Goal: Task Accomplishment & Management: Use online tool/utility

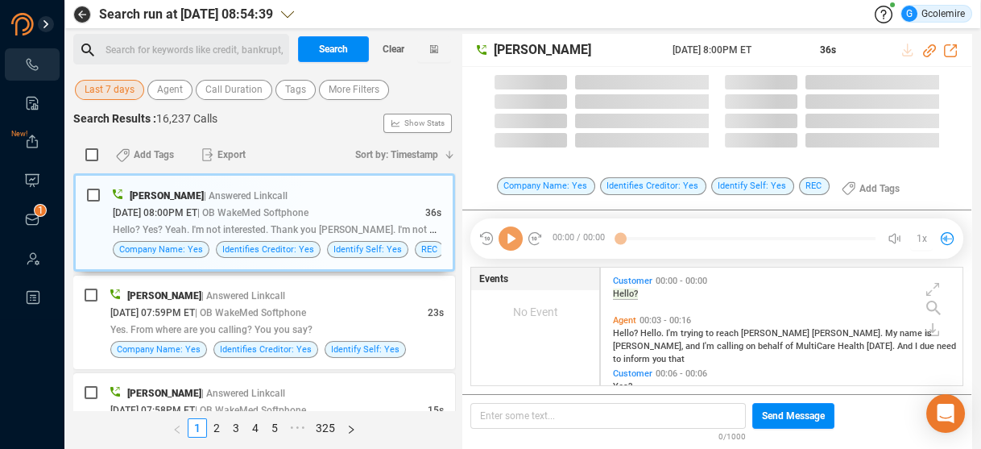
scroll to position [116, 355]
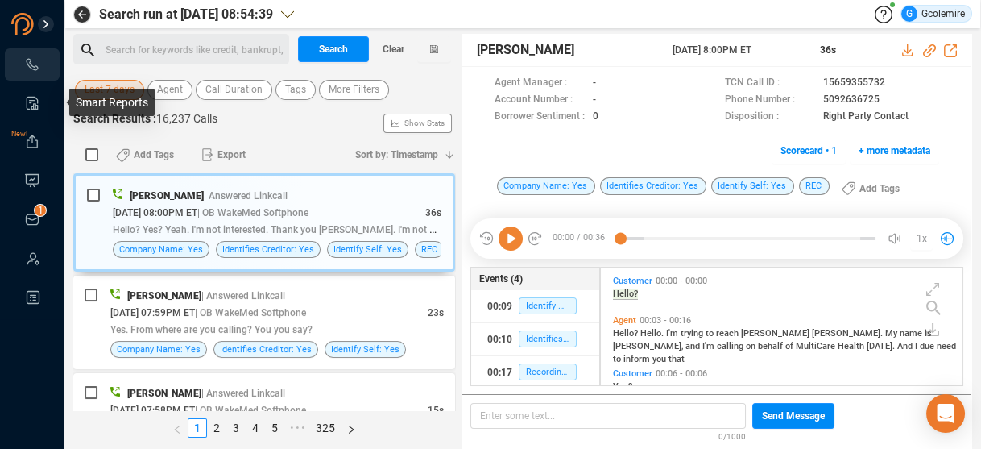
click at [31, 98] on icon at bounding box center [32, 103] width 16 height 16
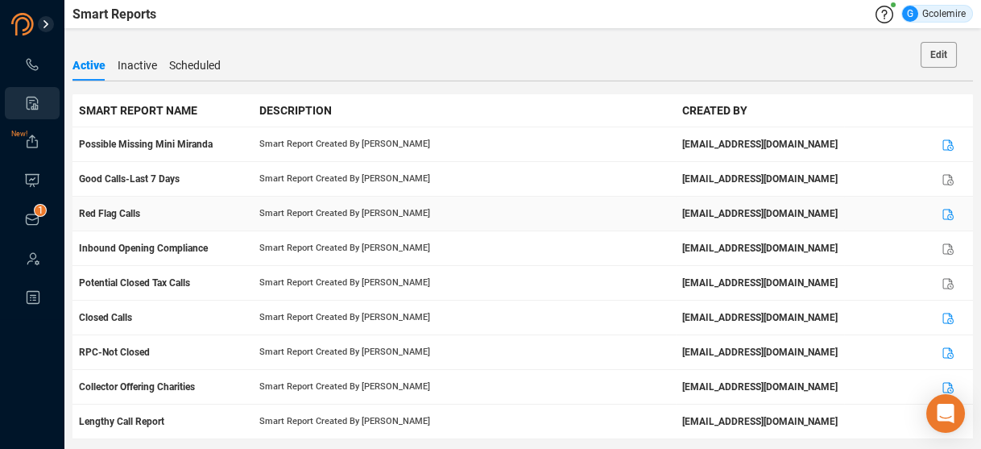
click at [146, 215] on td "Red Flag Calls" at bounding box center [163, 214] width 180 height 35
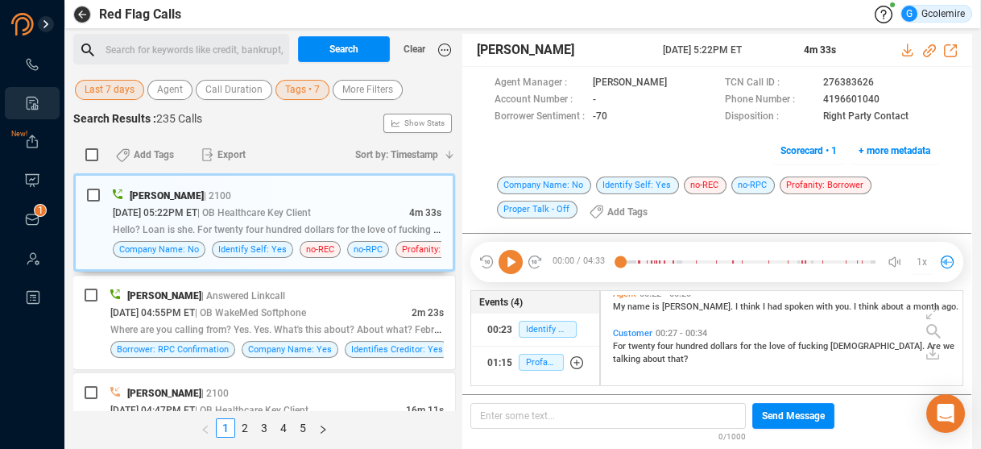
scroll to position [64, 0]
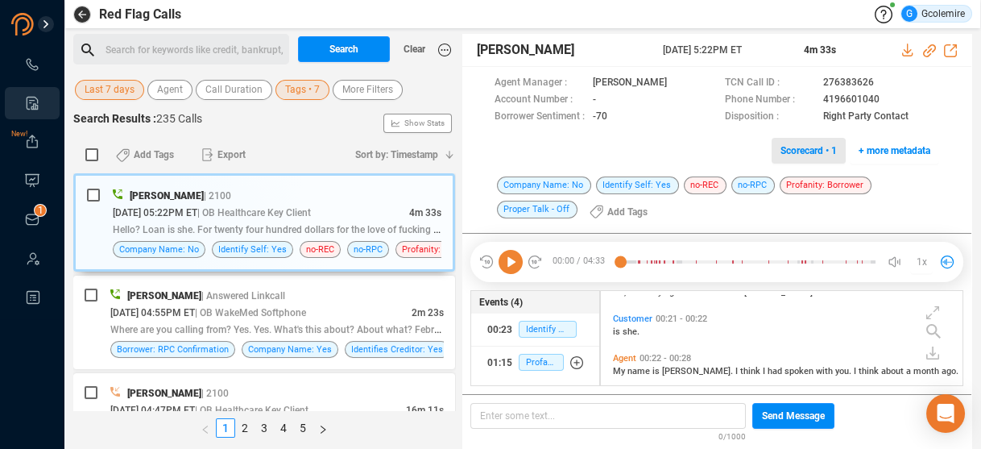
click at [793, 151] on span "Scorecard • 1" at bounding box center [809, 151] width 56 height 26
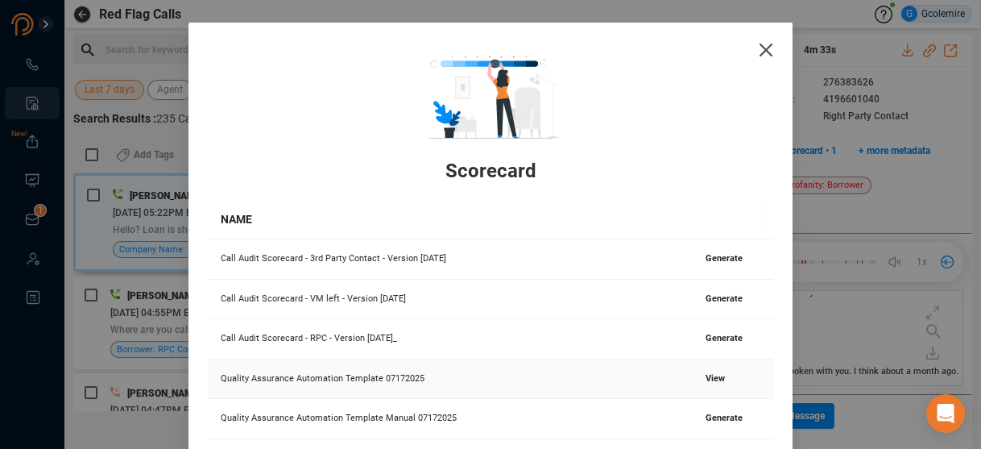
click at [706, 379] on span "View" at bounding box center [715, 378] width 19 height 10
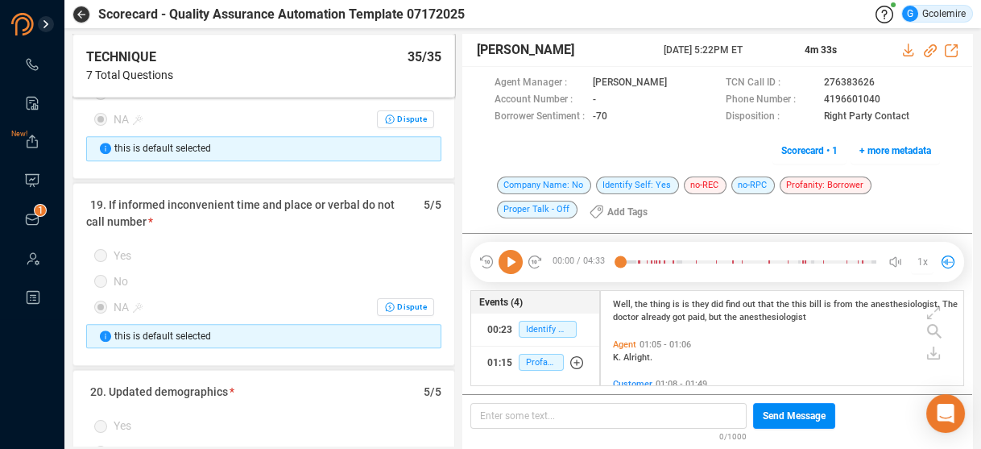
scroll to position [3416, 0]
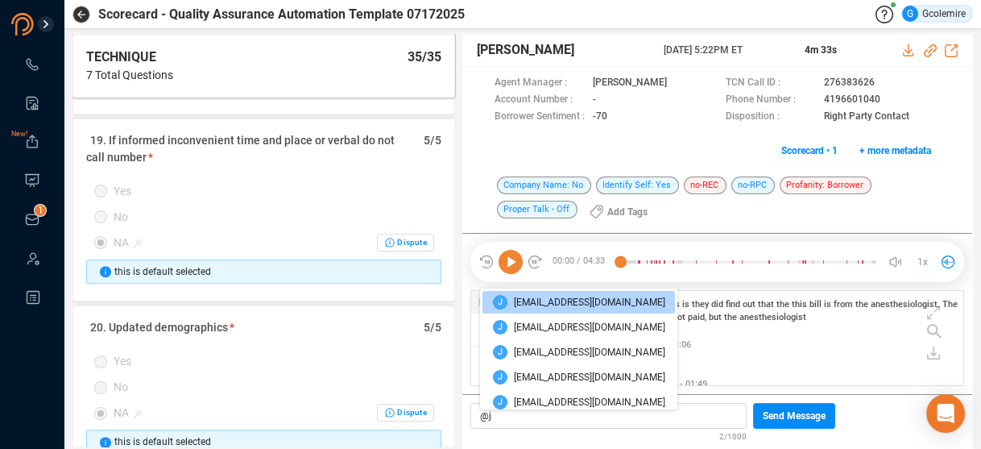
click at [581, 304] on span "[EMAIL_ADDRESS][DOMAIN_NAME]" at bounding box center [589, 302] width 151 height 15
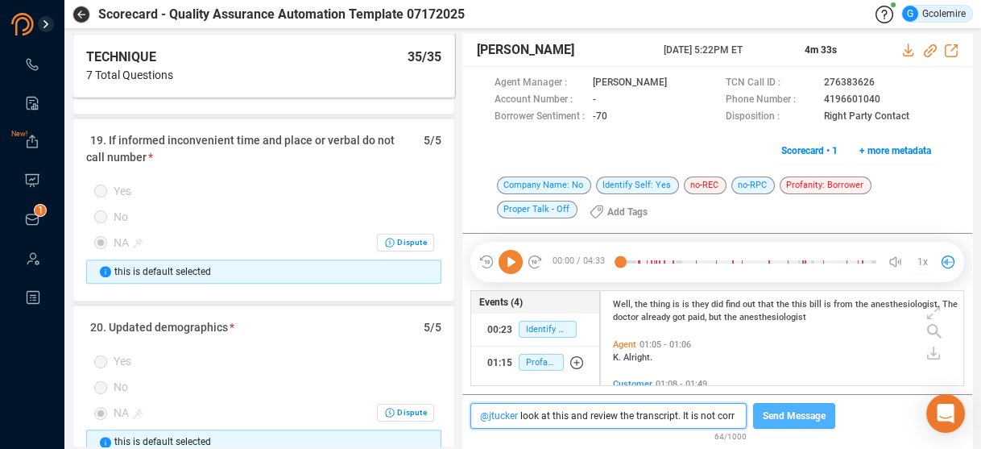
scroll to position [4, 8]
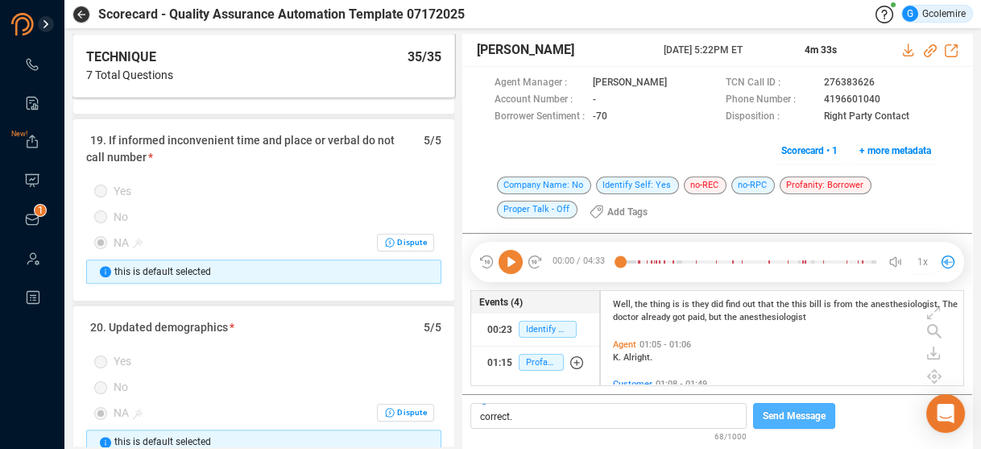
click at [776, 417] on span "Send Message" at bounding box center [794, 416] width 63 height 26
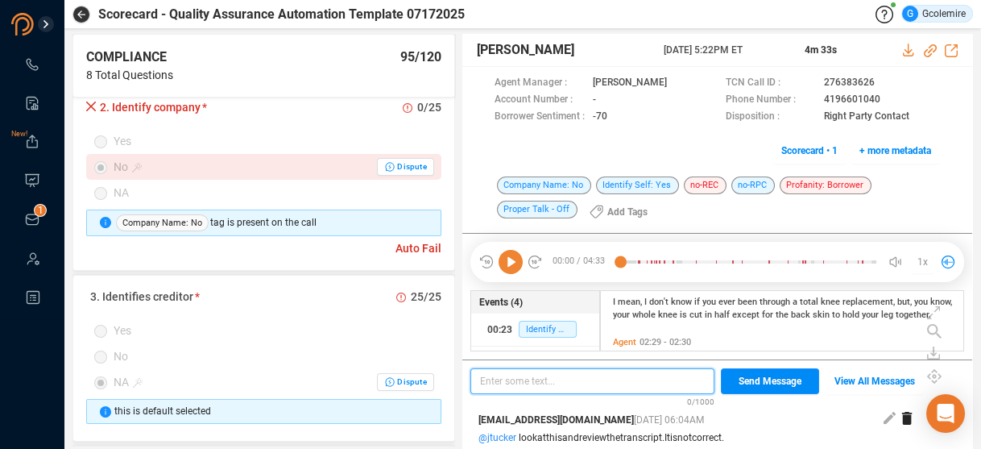
scroll to position [1418, 0]
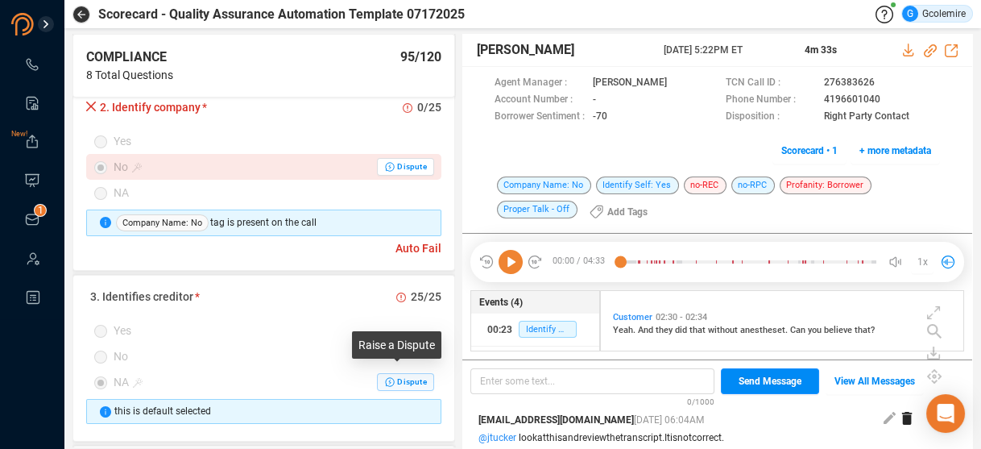
click at [397, 377] on span "Dispute" at bounding box center [411, 382] width 29 height 10
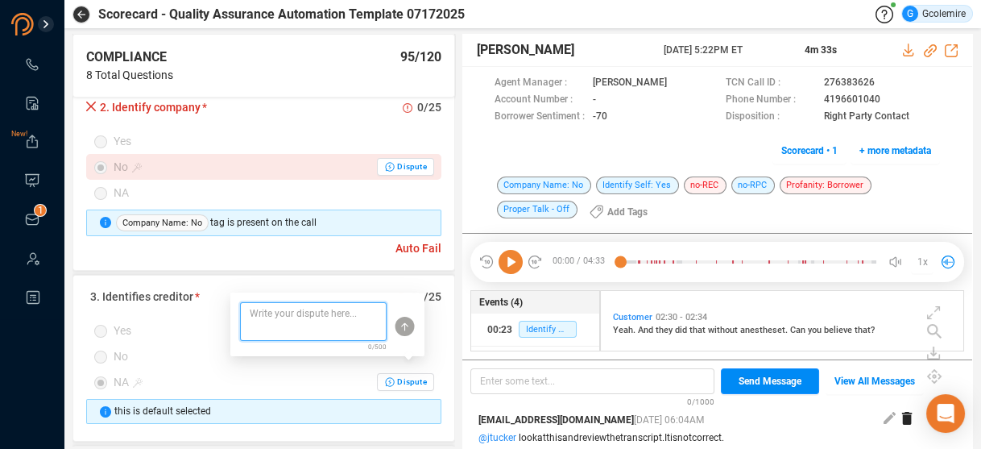
click at [345, 317] on textarea at bounding box center [313, 321] width 147 height 39
type textarea "T"
type textarea "Th"
type textarea "The"
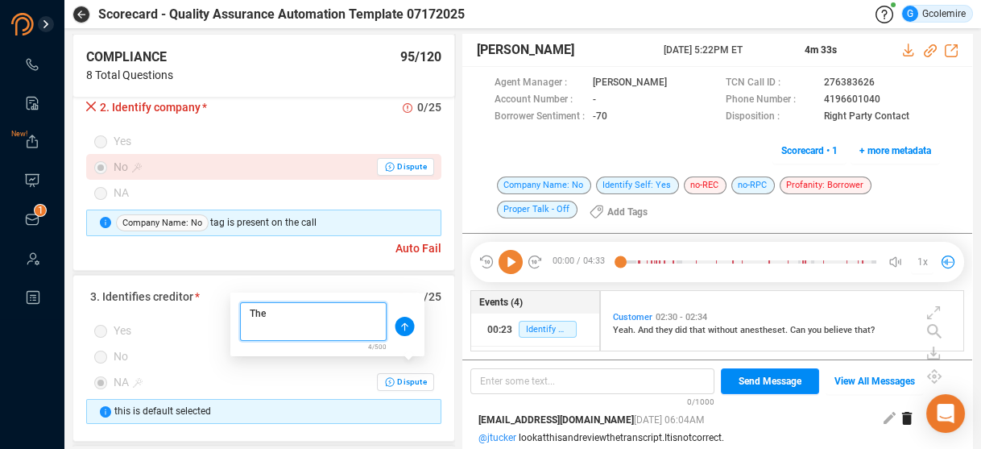
type textarea "The c"
type textarea "The cr"
type textarea "The cre"
type textarea "The cred"
type textarea "The credi"
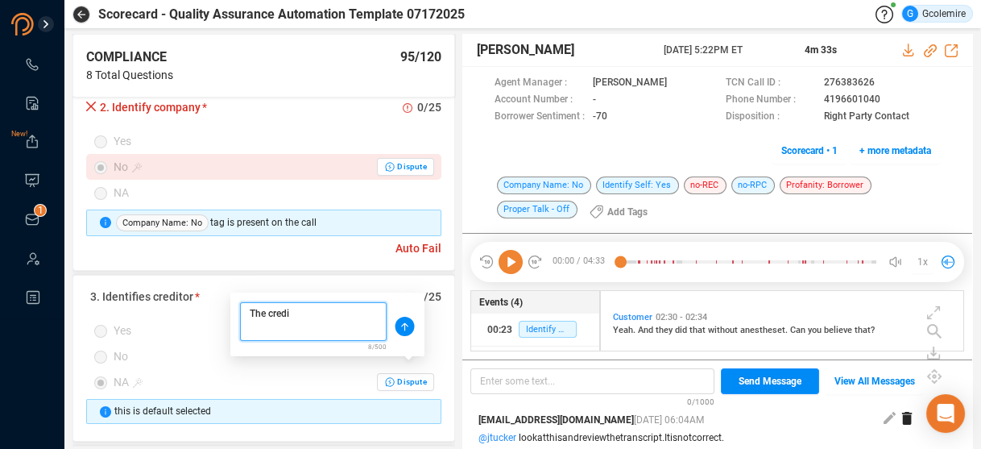
type textarea "The credit"
type textarea "The credito"
type textarea "The creditor"
type textarea "The creditor n"
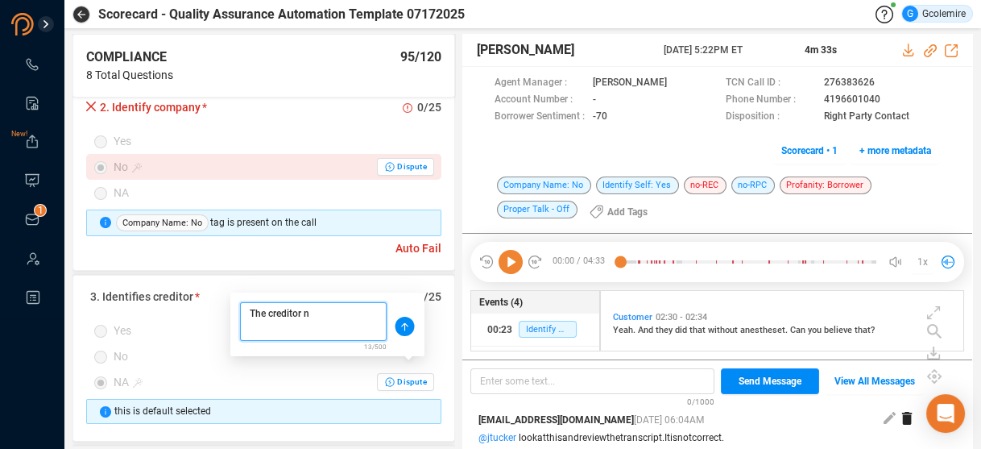
type textarea "The creditor na"
type textarea "The creditor nam"
type textarea "The creditor name"
type textarea "The creditor name i"
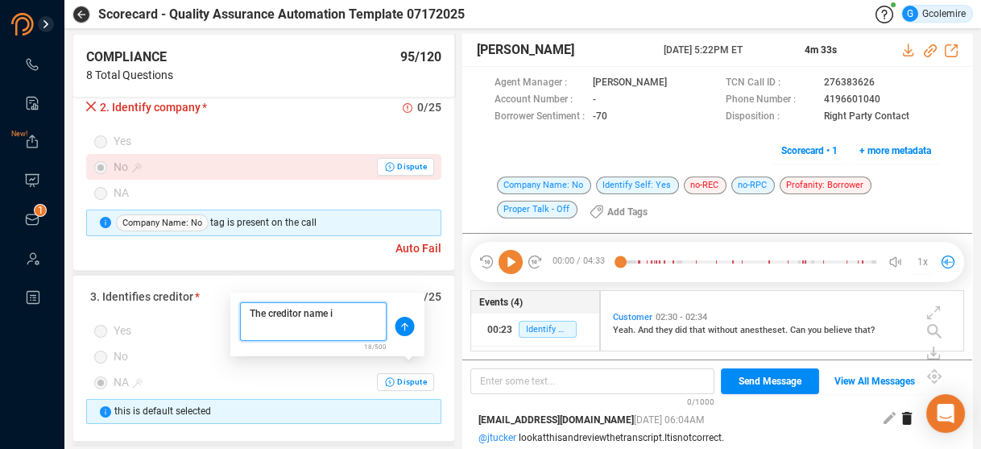
type textarea "The creditor name is"
type textarea "The creditor name is n"
type textarea "The creditor name is no"
type textarea "The creditor name is not"
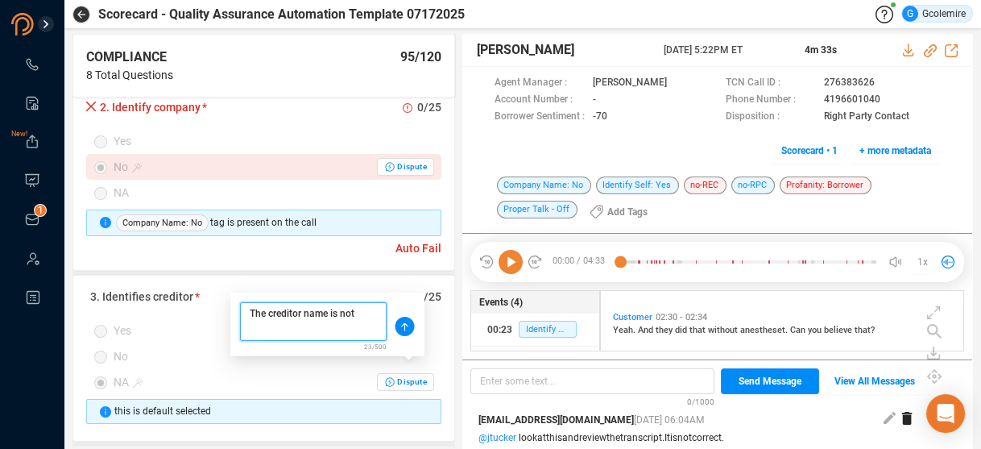
type textarea "The creditor name is not"
type textarea "The creditor name is not m"
type textarea "The creditor name is not mi"
type textarea "The creditor name is not min"
type textarea "The creditor name is not mi"
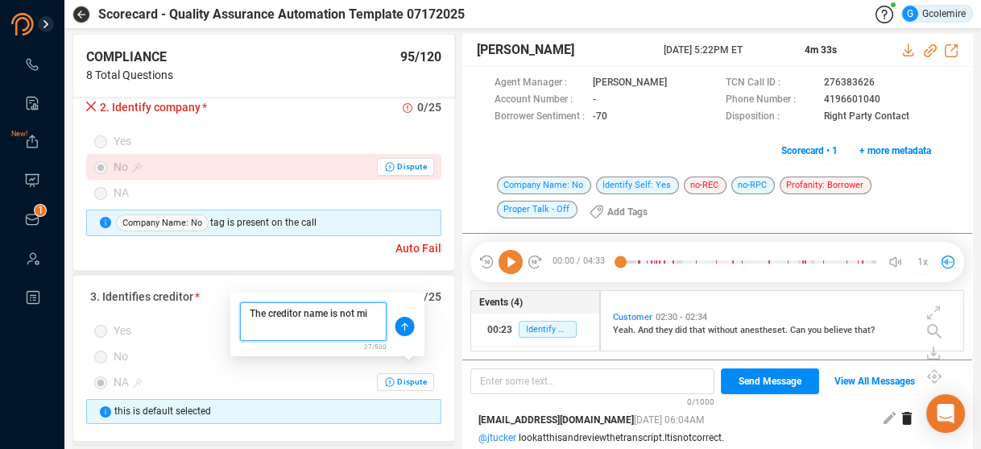
type textarea "The creditor name is not m"
type textarea "The creditor name is not"
type textarea "The creditor name is not d"
type textarea "The creditor name is not di"
type textarea "The creditor name is not dis"
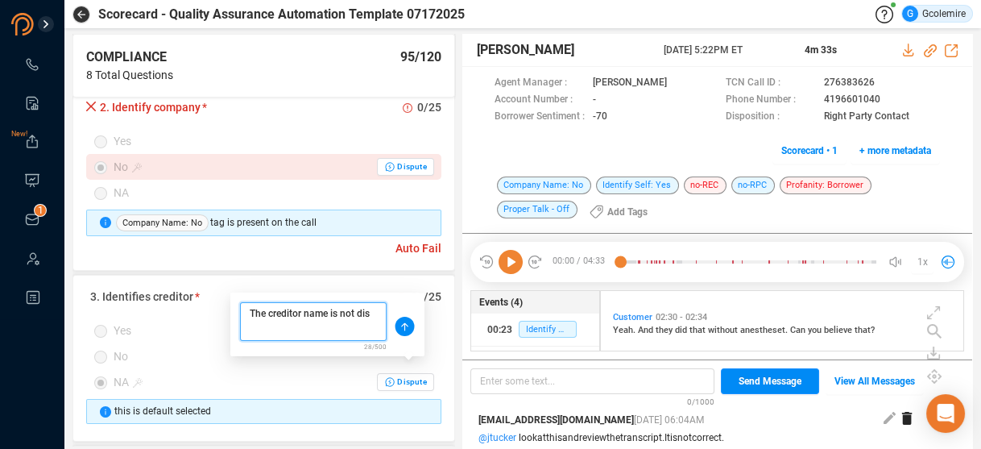
type textarea "The creditor name is not disc"
type textarea "The creditor name is not discl"
type textarea "The creditor name is not disclo"
type textarea "The creditor name is not disclos"
type textarea "The creditor name is not disclose"
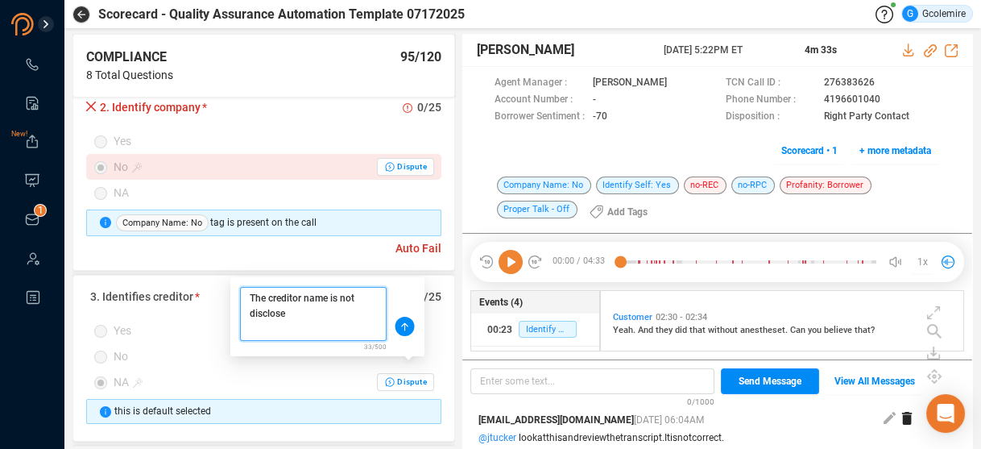
type textarea "The creditor name is not disclosed"
type textarea "The creditor name is not disclosed."
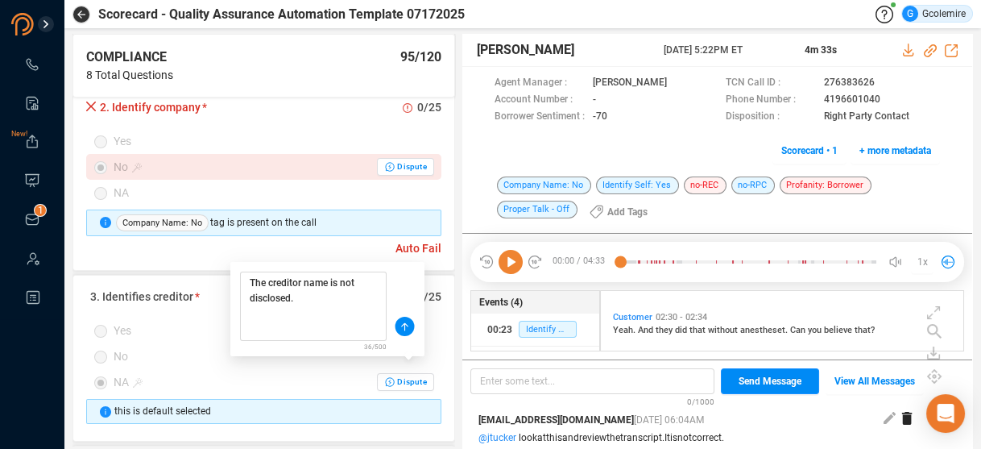
click at [406, 321] on circle at bounding box center [405, 326] width 19 height 19
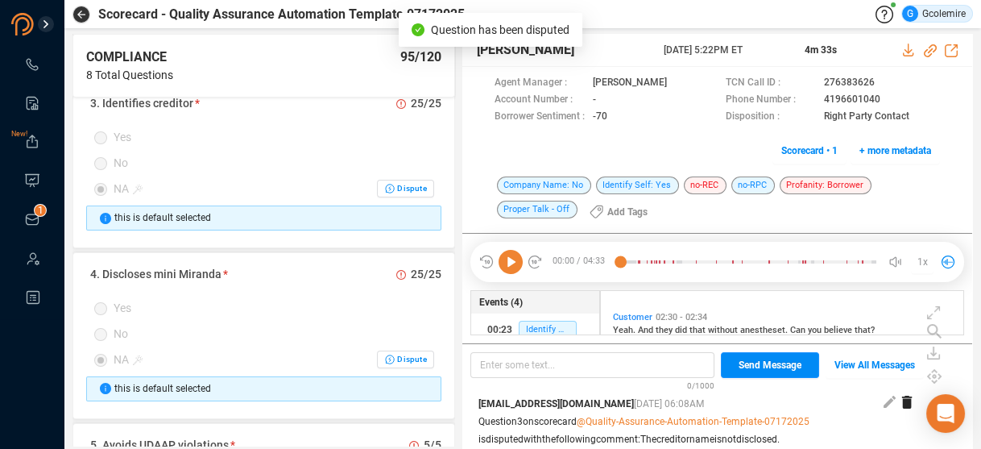
scroll to position [516, 0]
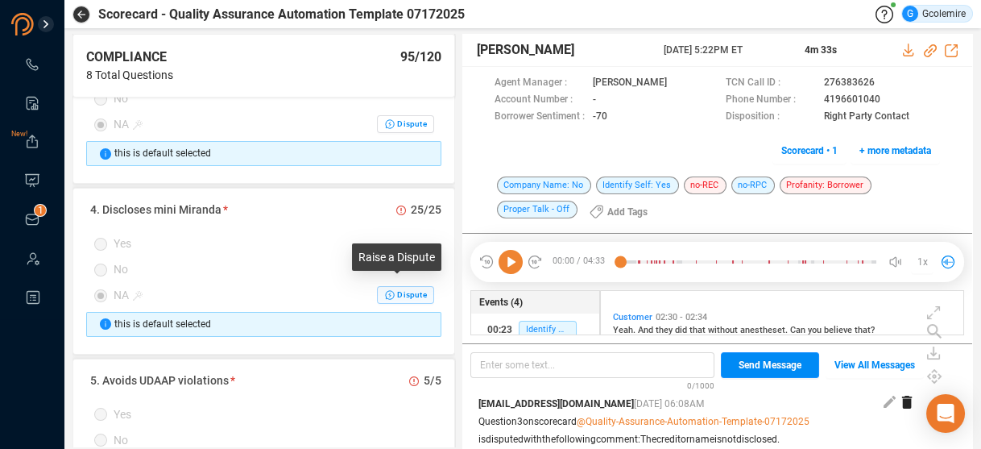
click at [397, 290] on span "Dispute" at bounding box center [411, 295] width 29 height 10
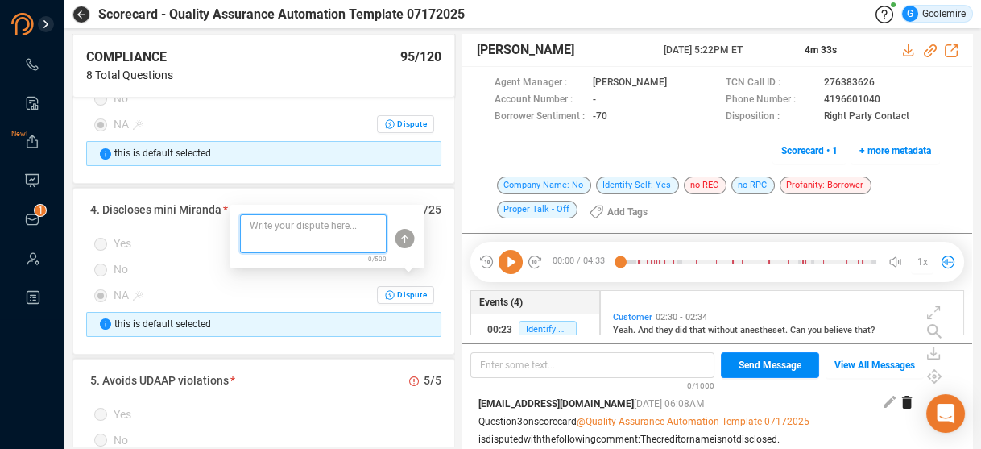
click at [318, 225] on textarea at bounding box center [313, 233] width 147 height 39
type textarea "M"
type textarea "Mi"
type textarea "Min"
type textarea "Mini"
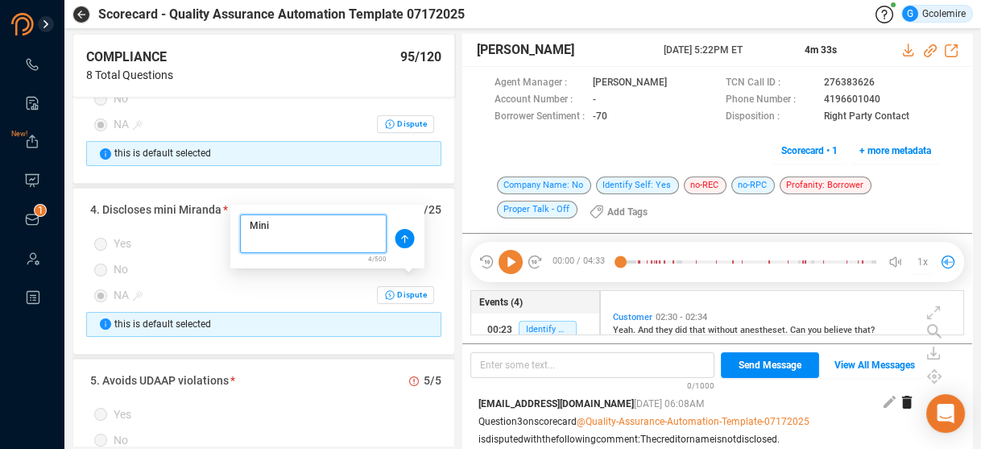
type textarea "Mini"
type textarea "Mini M"
type textarea "Mini Mi"
type textarea "Mini Mira"
type textarea "Mini Miran"
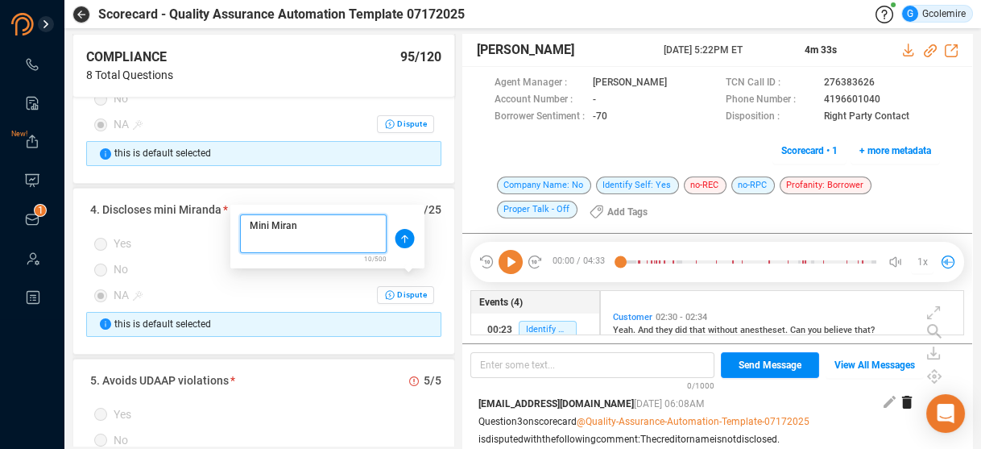
type textarea "Mini Mirand"
type textarea "Mini Miranda"
type textarea "Mini Miranda i"
type textarea "Mini Miranda is"
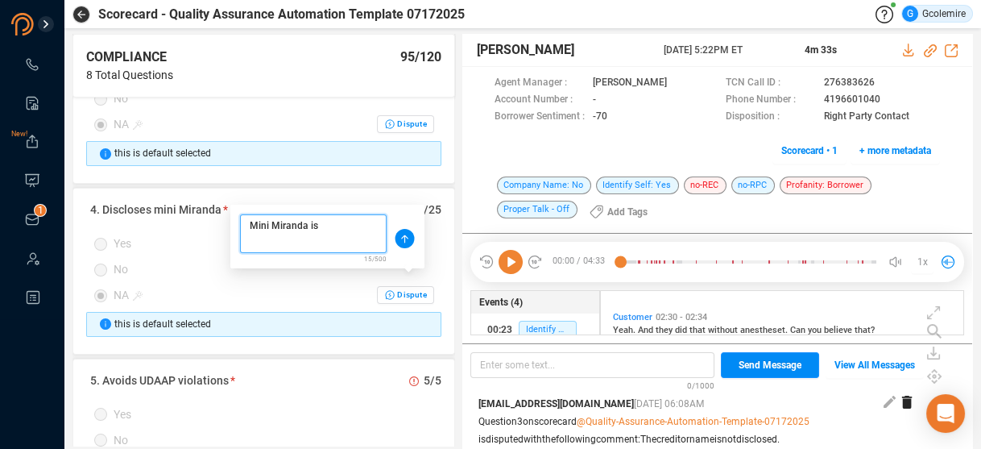
type textarea "Mini Miranda is"
type textarea "Mini Miranda is n"
type textarea "Mini Miranda is no"
type textarea "Mini Miranda is not"
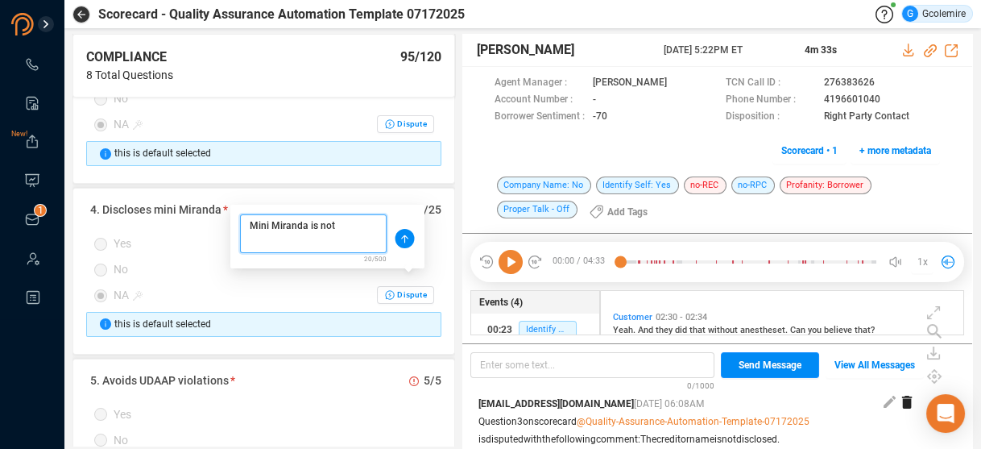
type textarea "Mini Miranda is not d"
type textarea "Mini Miranda is not di"
type textarea "Mini Miranda is not dis"
type textarea "Mini Miranda is not disc"
type textarea "Mini Miranda is not discls"
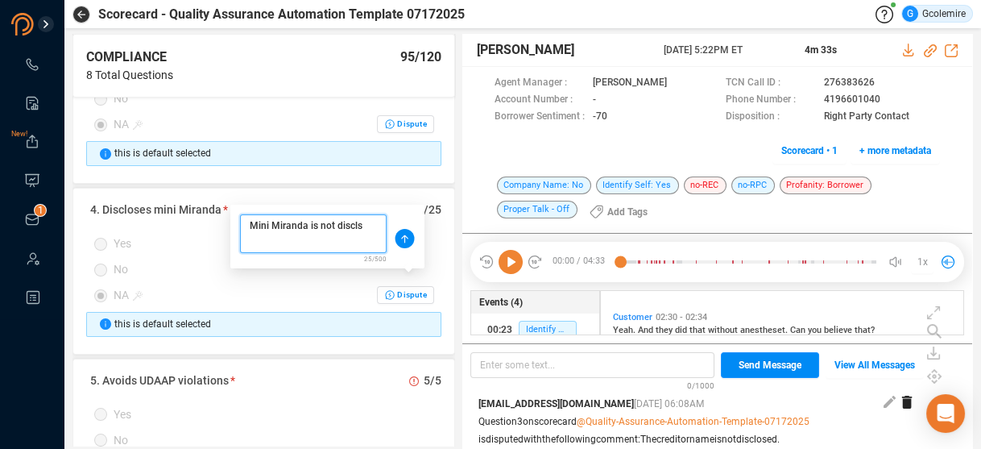
type textarea "Mini [PERSON_NAME] is not disclso"
type textarea "Mini Miranda is not disclsoe"
type textarea "Mini [PERSON_NAME] is not disclsoed"
type textarea "Mini Miranda is not disclsoe"
type textarea "Mini [PERSON_NAME] is not disclso"
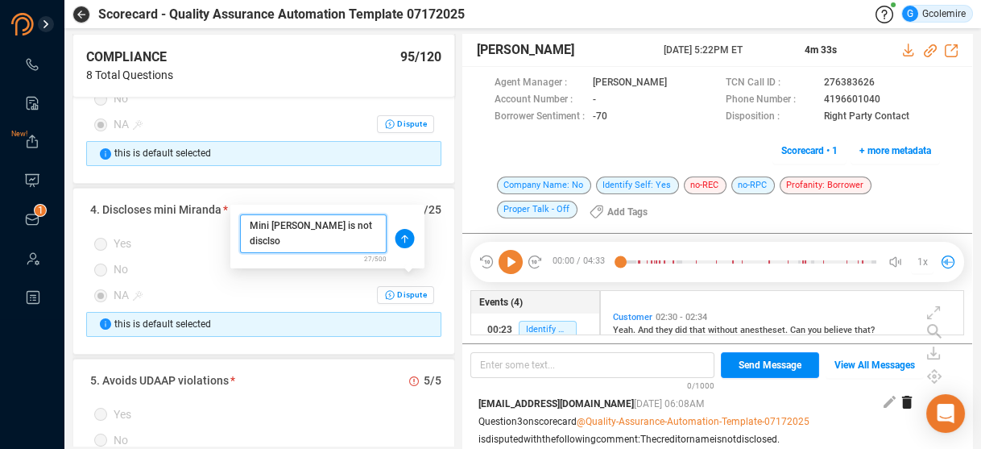
type textarea "Mini Miranda is not discls"
type textarea "Mini Miranda is not discl"
type textarea "Mini [PERSON_NAME] is not disclo"
type textarea "Mini [PERSON_NAME] is not disclos"
type textarea "Mini [PERSON_NAME] is not disclose"
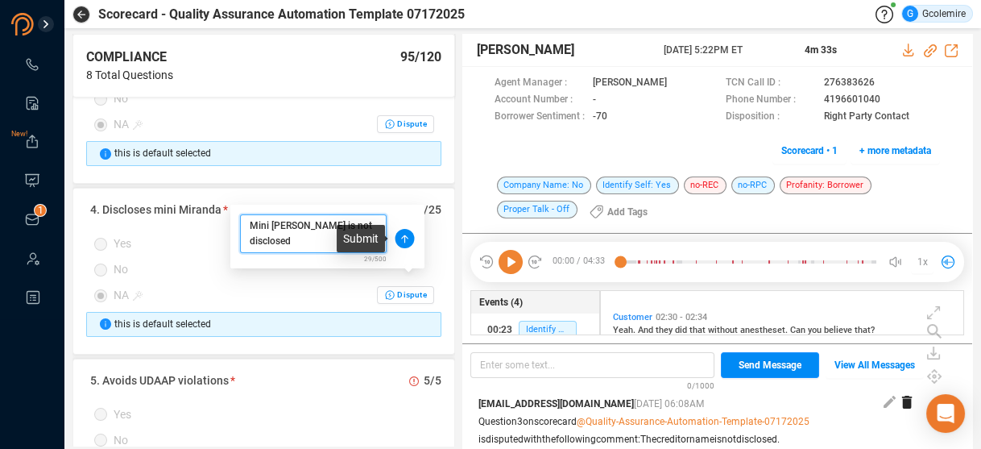
type textarea "Mini [PERSON_NAME] is not disclosed"
click at [404, 237] on circle at bounding box center [405, 238] width 19 height 19
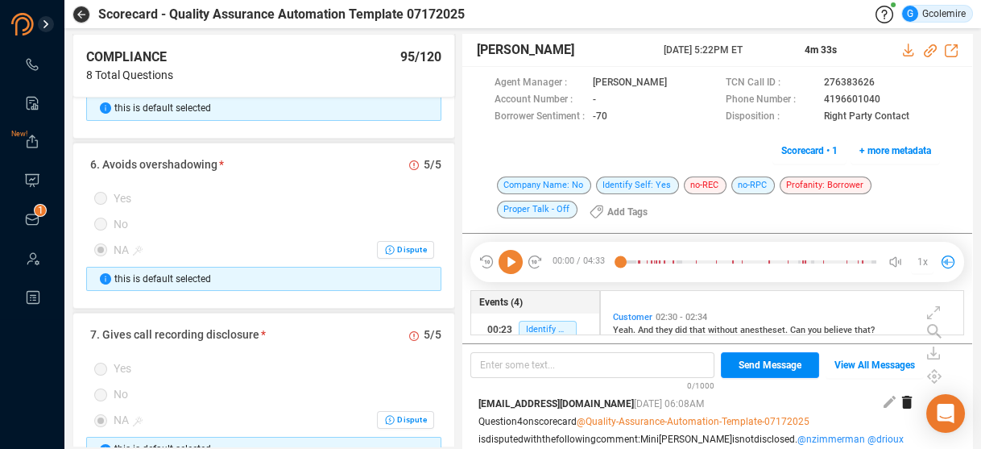
scroll to position [967, 0]
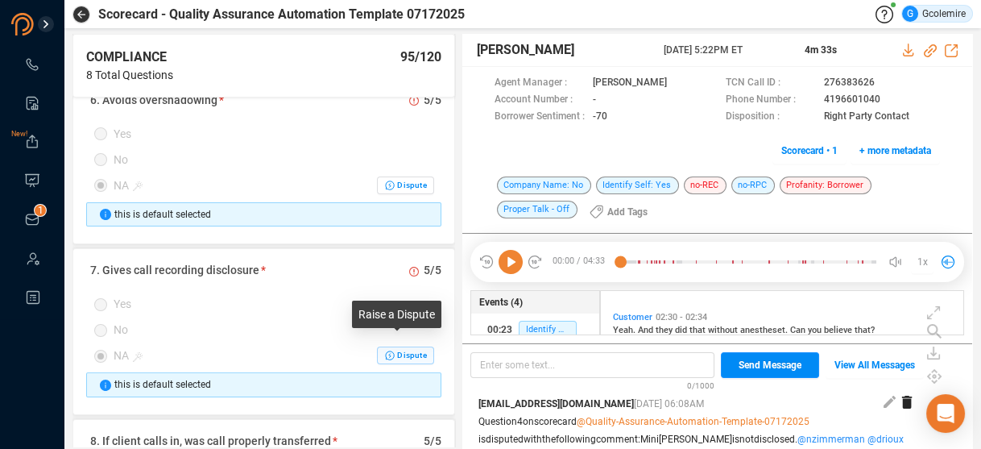
click at [400, 350] on span "Dispute" at bounding box center [411, 355] width 29 height 10
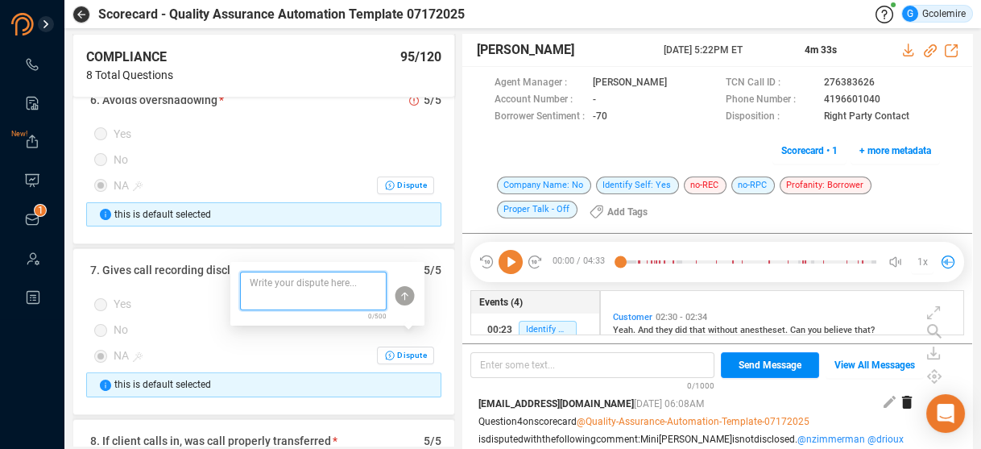
click at [313, 282] on textarea at bounding box center [313, 291] width 147 height 39
type textarea "N"
type textarea "No"
type textarea "No c"
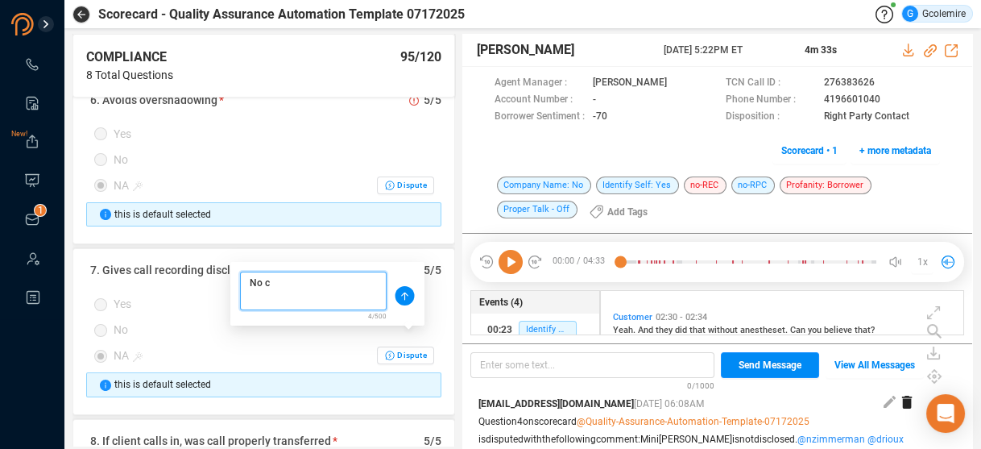
type textarea "No ca"
type textarea "No cal"
type textarea "No call"
type textarea "No call r"
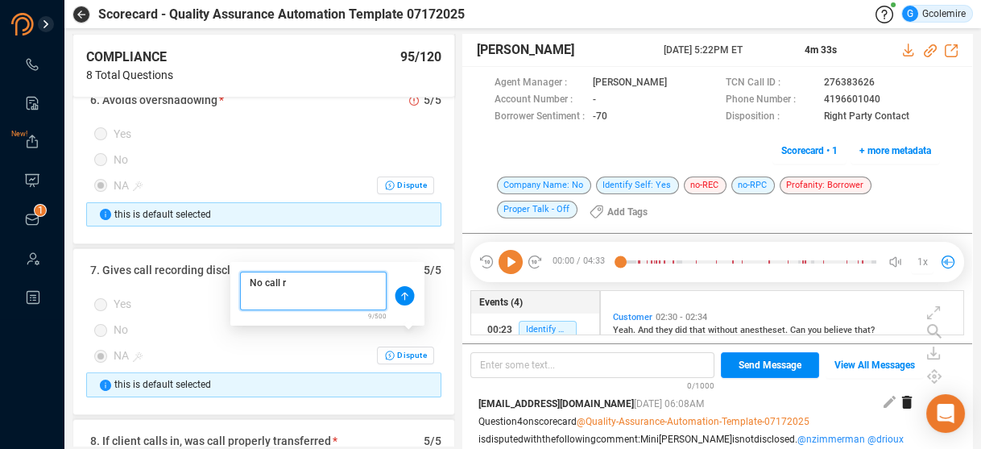
type textarea "No call re"
type textarea "No call rec"
type textarea "No call reco"
type textarea "No call recor"
type textarea "No call record"
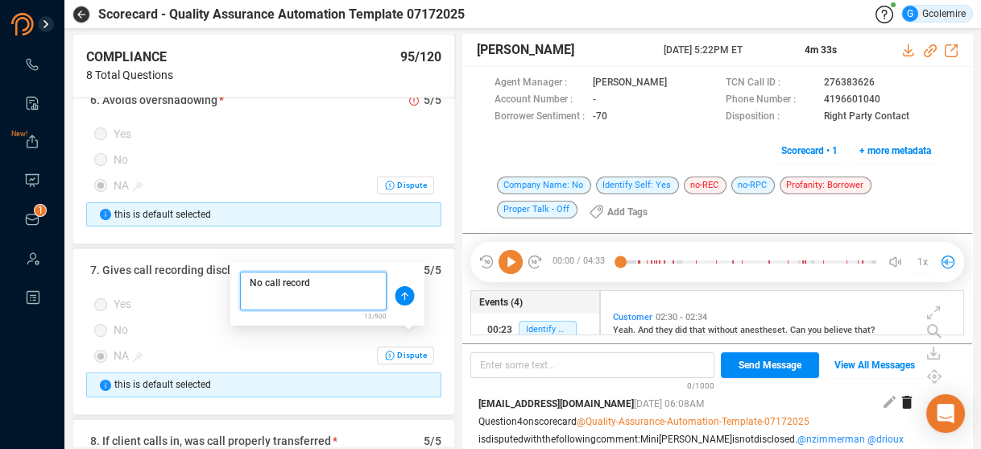
type textarea "No call recordi"
type textarea "No call recordin"
type textarea "No call recording"
type textarea "No call recording d"
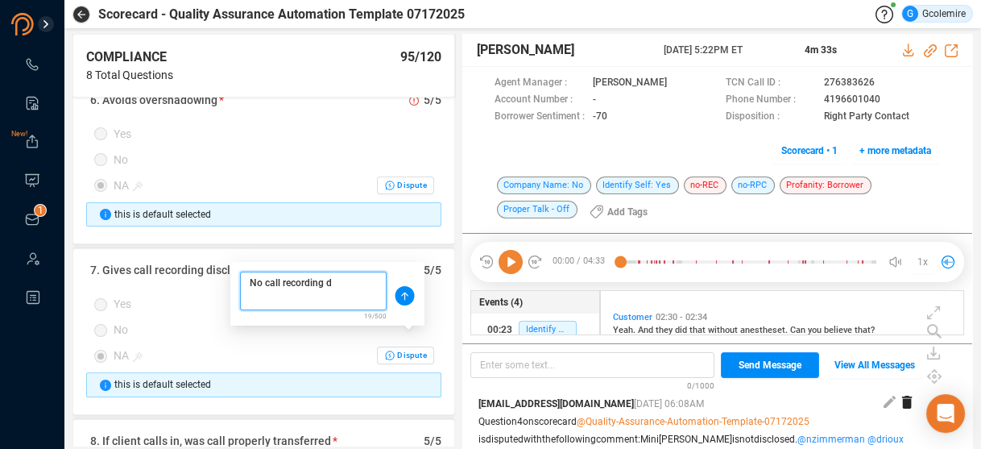
type textarea "No call recording di"
type textarea "No call recording dis"
type textarea "No call recording disc"
type textarea "No call recording discl"
click at [408, 293] on circle at bounding box center [405, 295] width 19 height 19
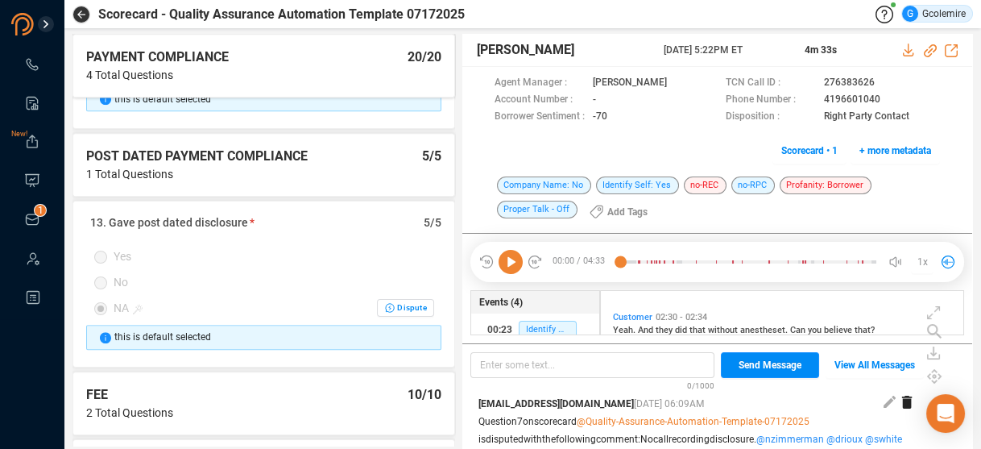
scroll to position [2238, 0]
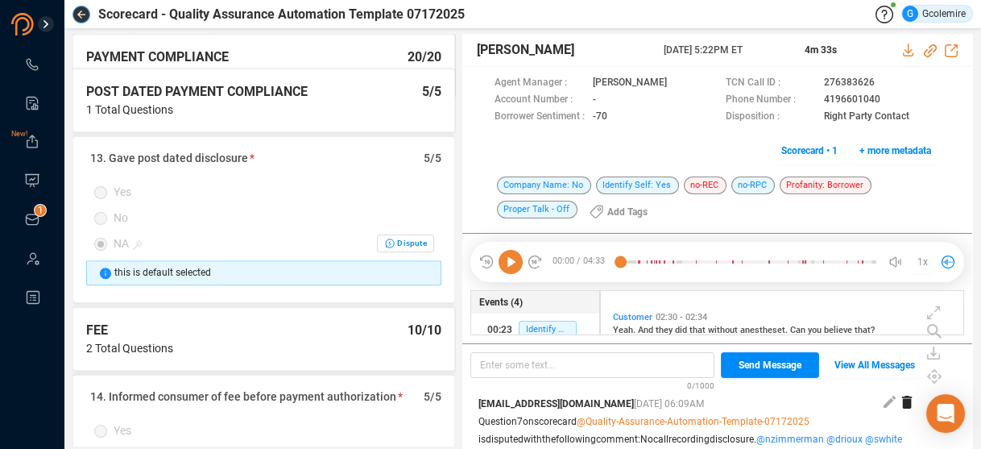
click at [80, 10] on icon "button" at bounding box center [81, 14] width 8 height 8
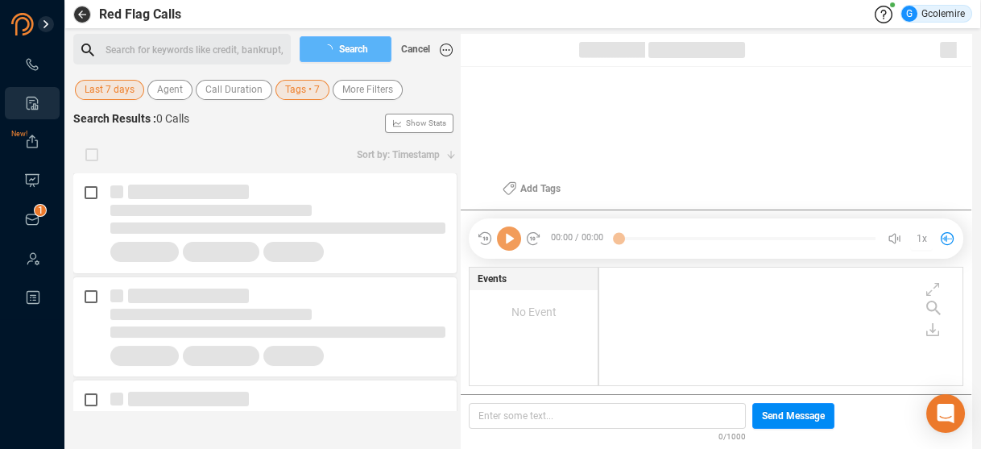
scroll to position [116, 355]
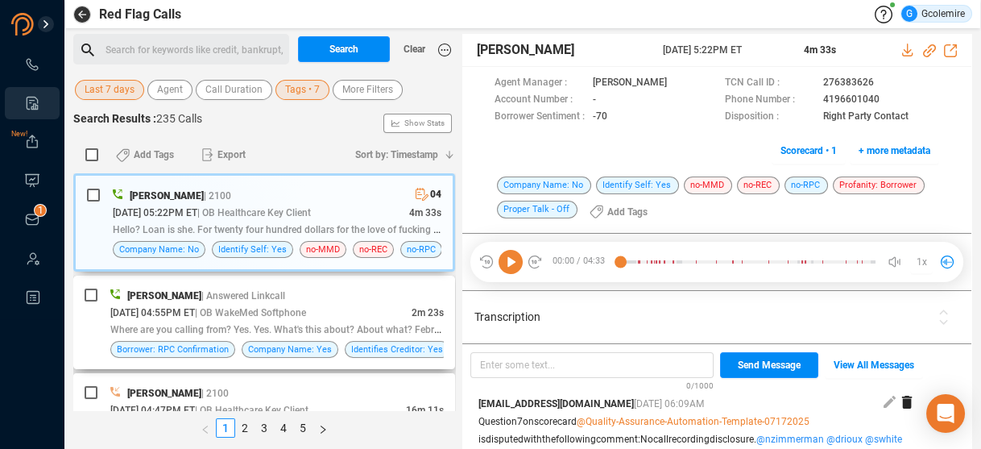
click at [273, 322] on span "Where are you calling from? Yes. Yes. What's this about? About what? February n…" at bounding box center [331, 328] width 442 height 13
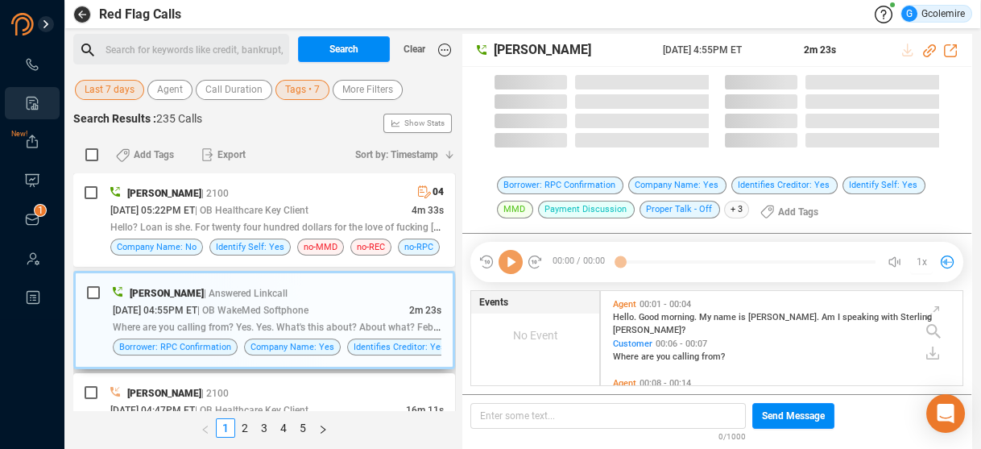
scroll to position [92, 355]
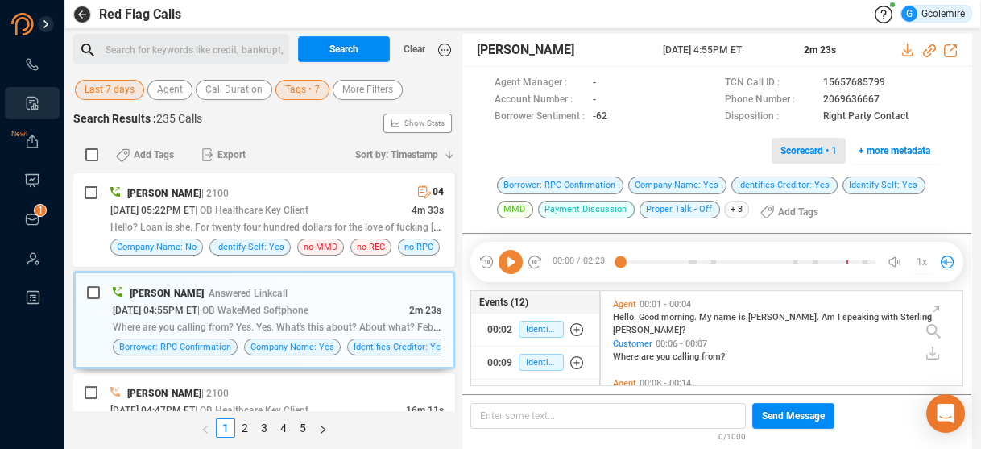
click at [796, 150] on span "Scorecard • 1" at bounding box center [809, 151] width 56 height 26
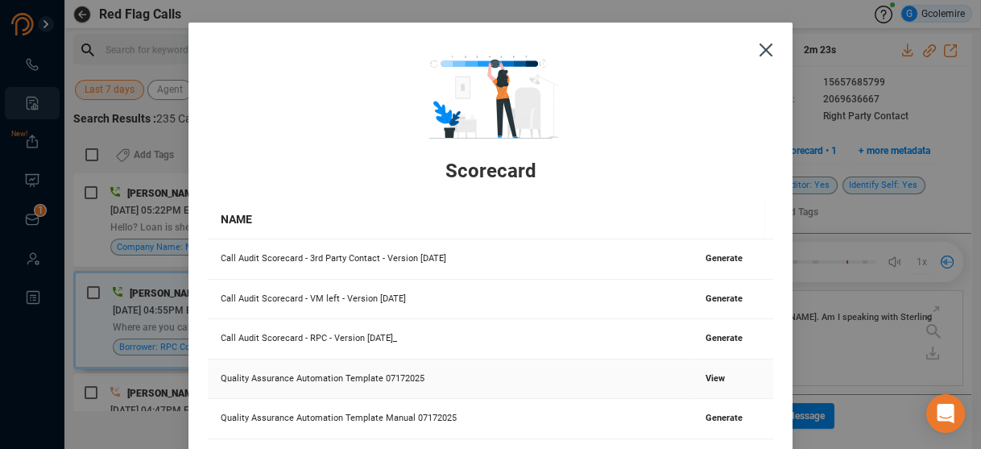
click at [706, 378] on span "View" at bounding box center [715, 378] width 19 height 10
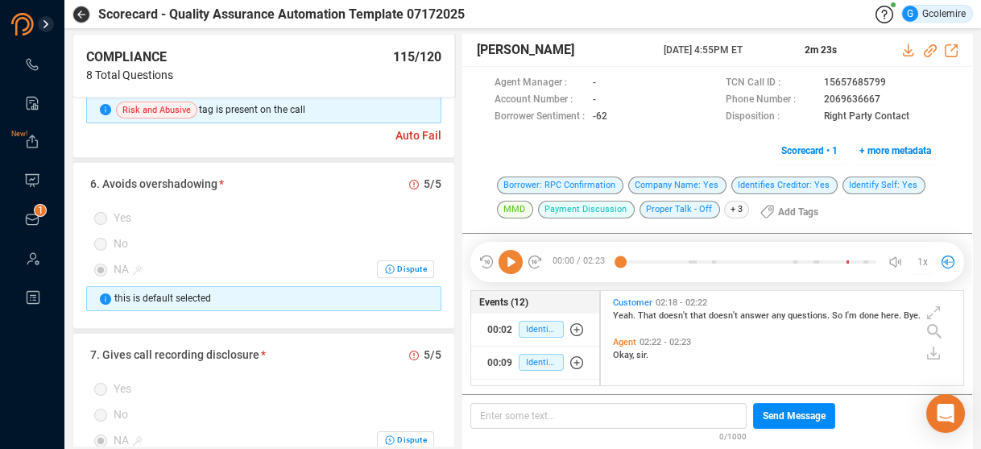
scroll to position [630, 0]
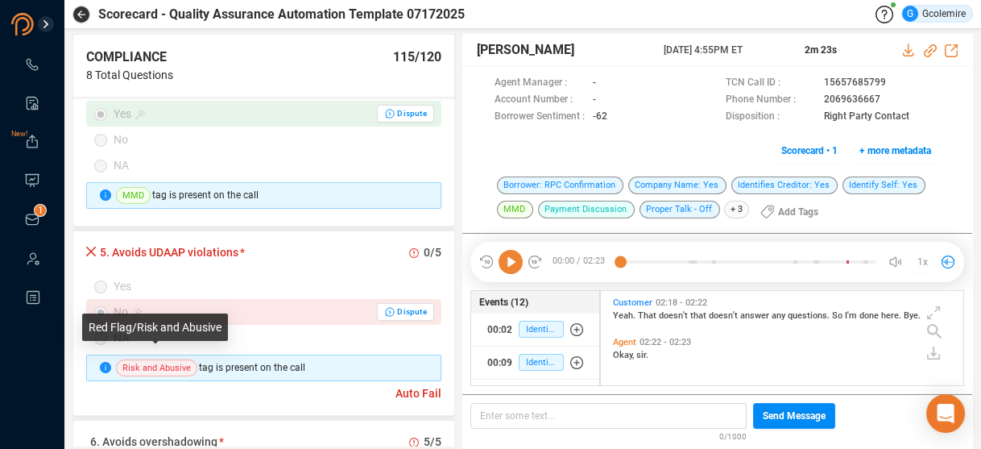
click at [164, 359] on span "Risk and Abusive" at bounding box center [156, 367] width 81 height 17
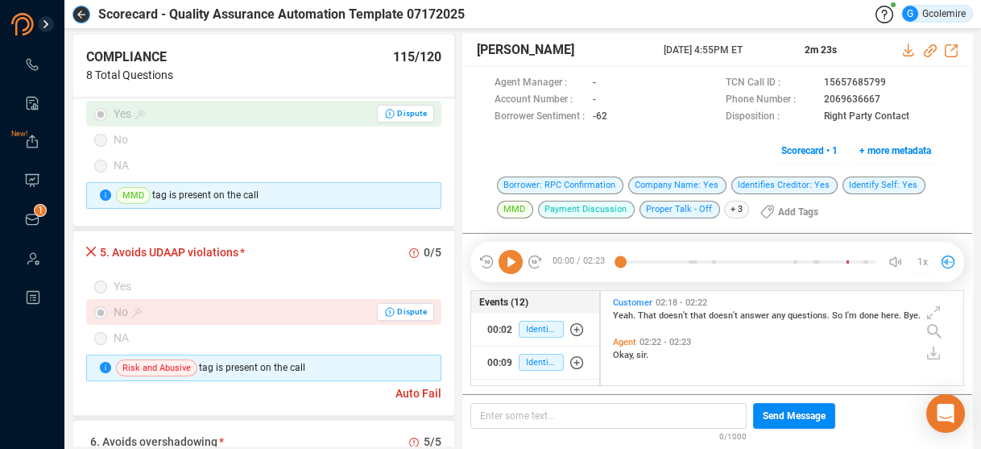
click at [83, 15] on icon "button" at bounding box center [81, 14] width 8 height 8
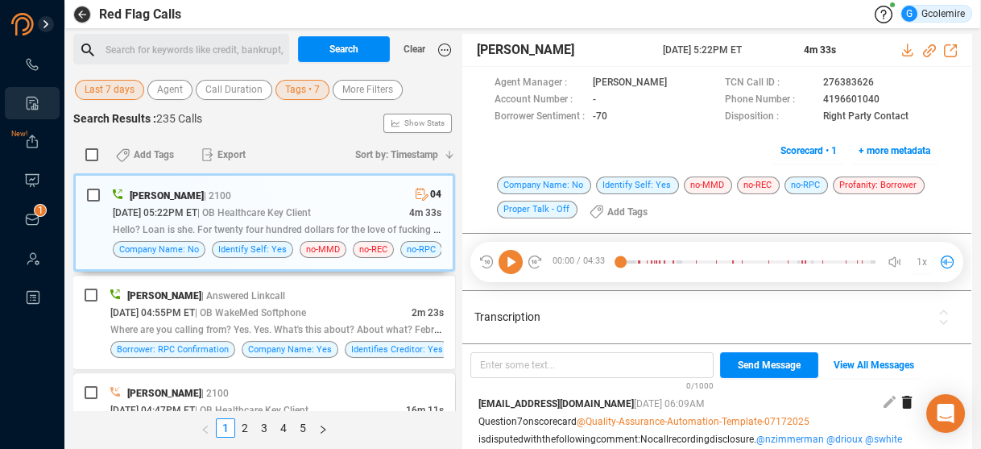
scroll to position [64, 0]
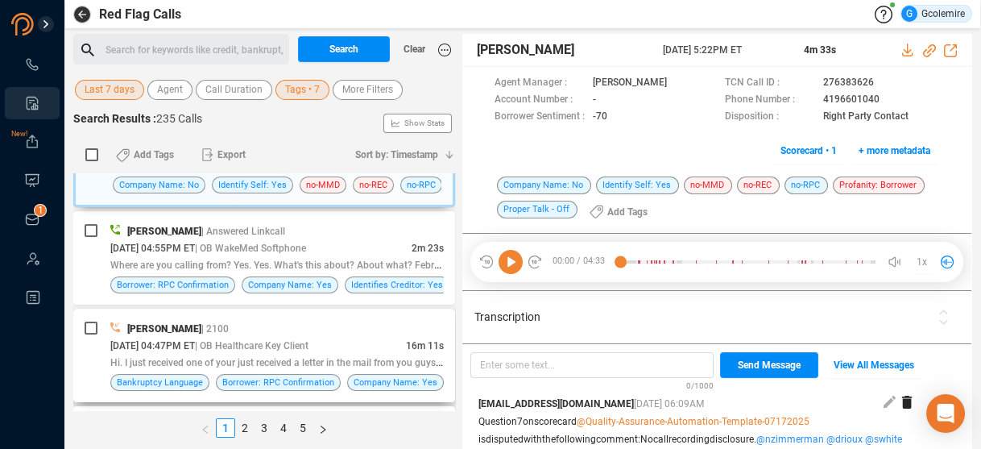
click at [291, 355] on span "Hi. I just received one of your just received a letter in the mail from you guy…" at bounding box center [338, 361] width 457 height 13
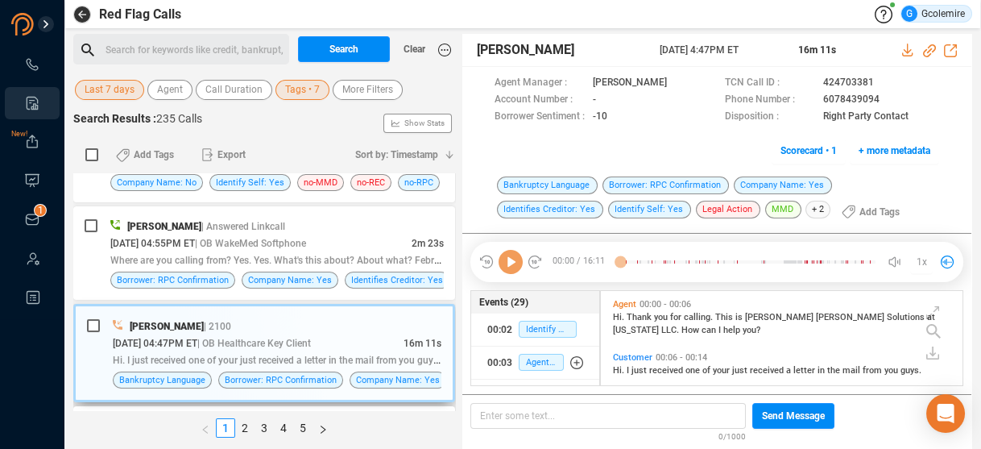
scroll to position [92, 355]
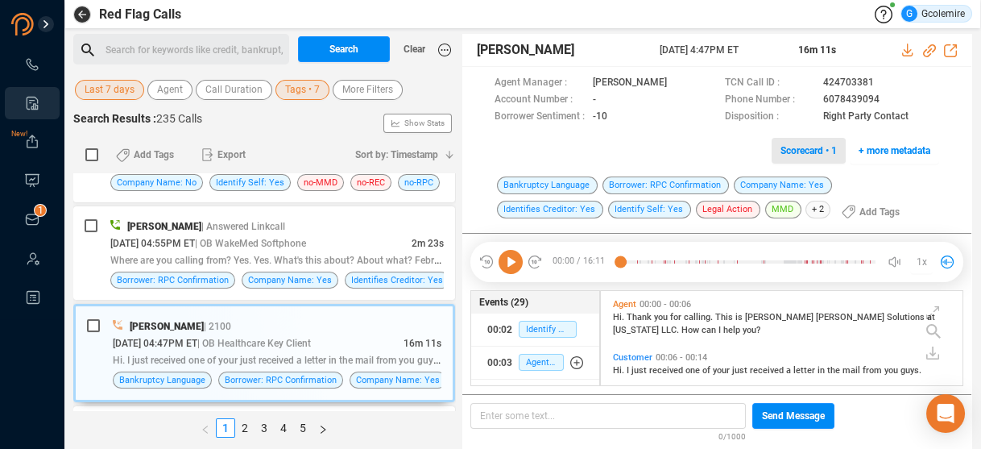
click at [798, 147] on span "Scorecard • 1" at bounding box center [809, 151] width 56 height 26
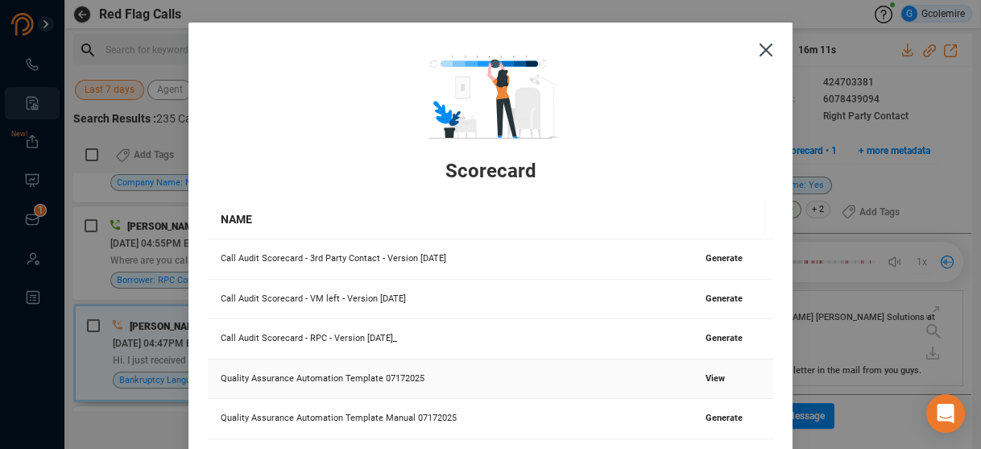
click at [710, 376] on span "View" at bounding box center [715, 378] width 19 height 10
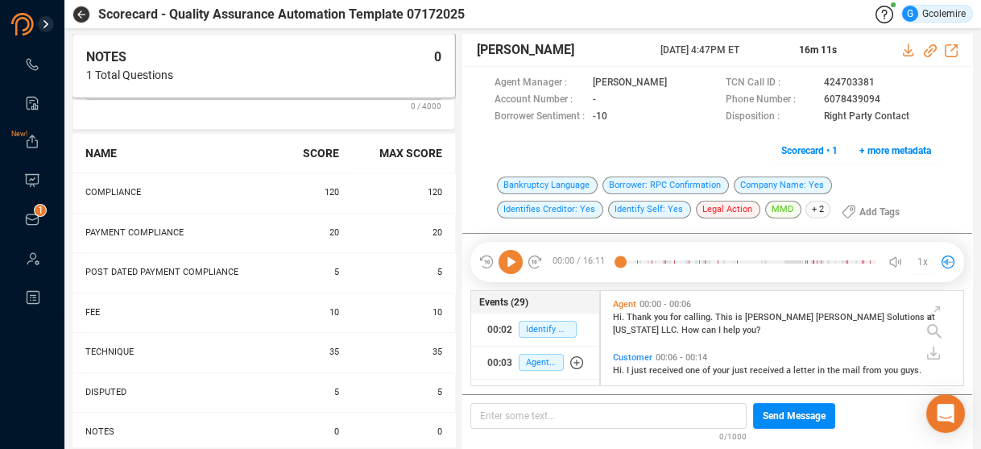
scroll to position [64, 0]
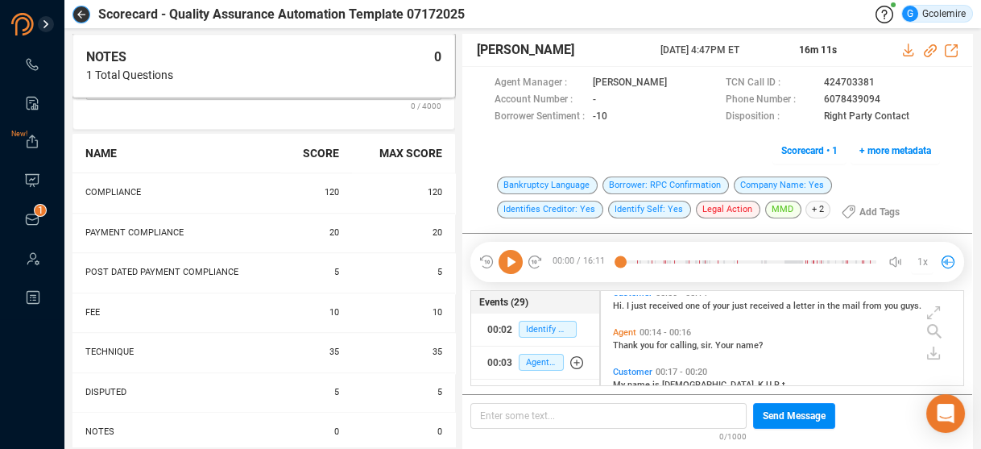
click at [83, 12] on icon "button" at bounding box center [81, 14] width 8 height 8
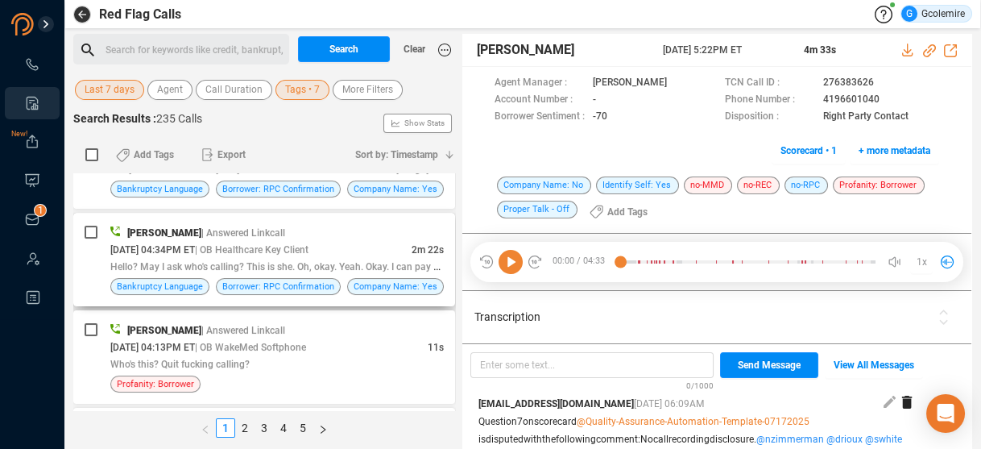
scroll to position [322, 0]
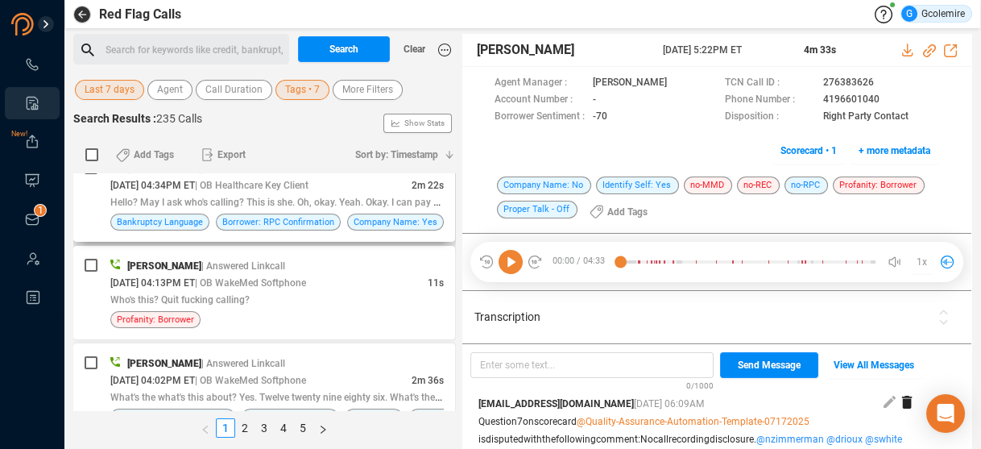
click at [284, 198] on span "Hello? May I ask who's calling? This is she. Oh, okay. Yeah. Okay. I can pay fi…" at bounding box center [320, 201] width 421 height 13
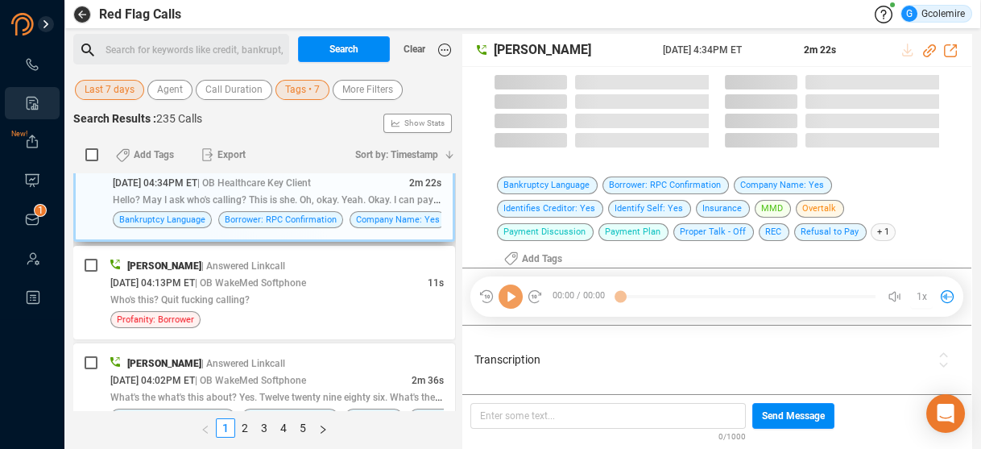
scroll to position [320, 0]
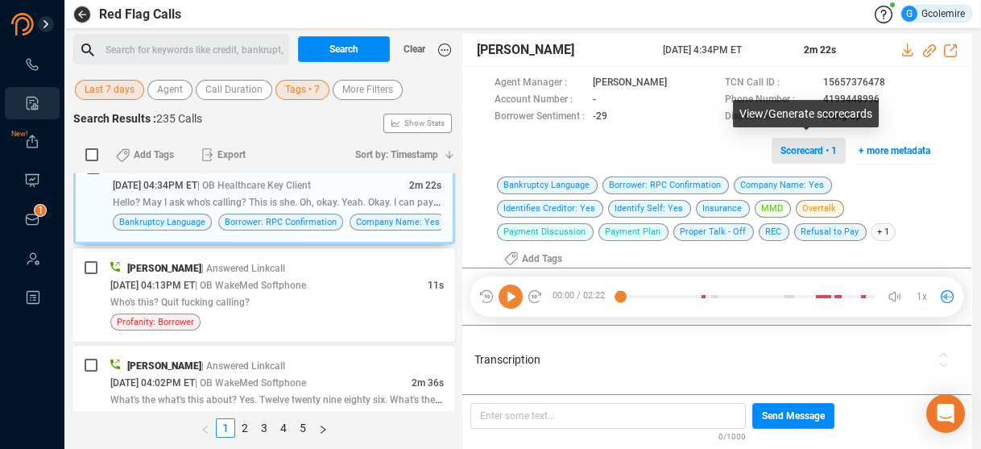
click at [792, 152] on span "Scorecard • 1" at bounding box center [809, 151] width 56 height 26
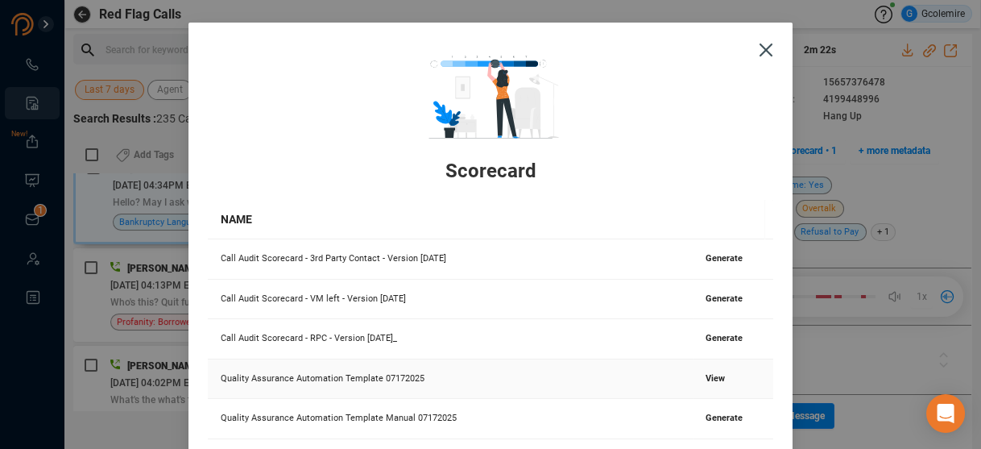
click at [706, 379] on span "View" at bounding box center [715, 378] width 19 height 10
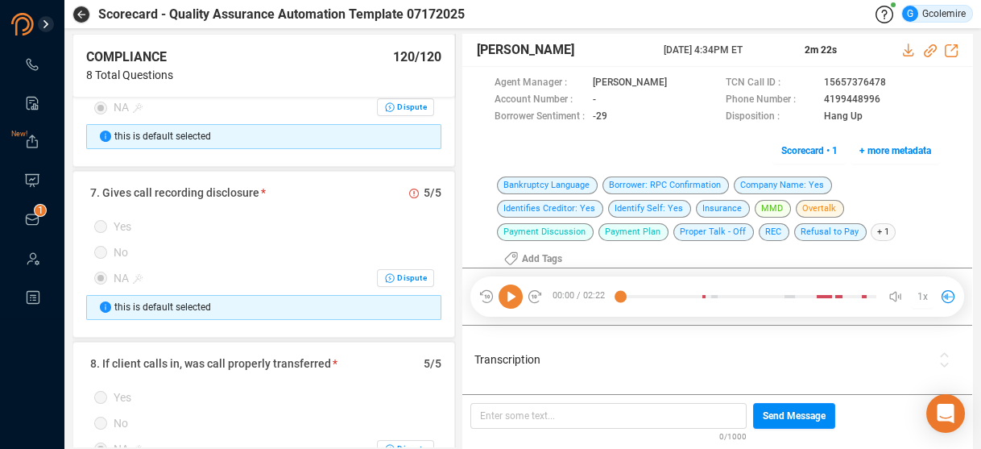
scroll to position [967, 0]
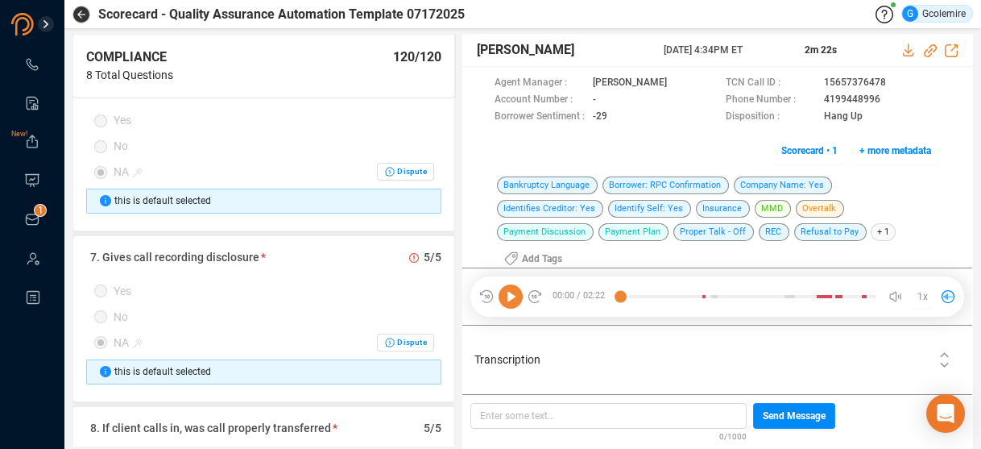
click at [944, 350] on icon at bounding box center [945, 360] width 20 height 20
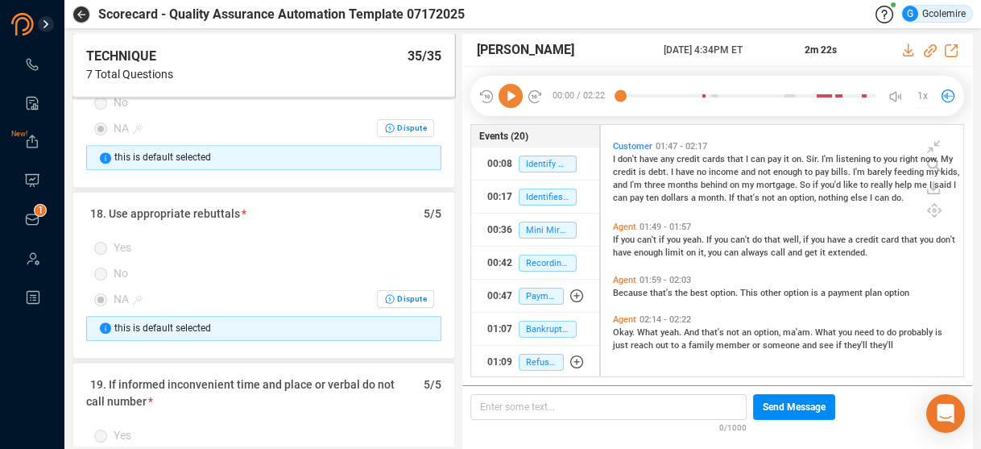
scroll to position [3287, 0]
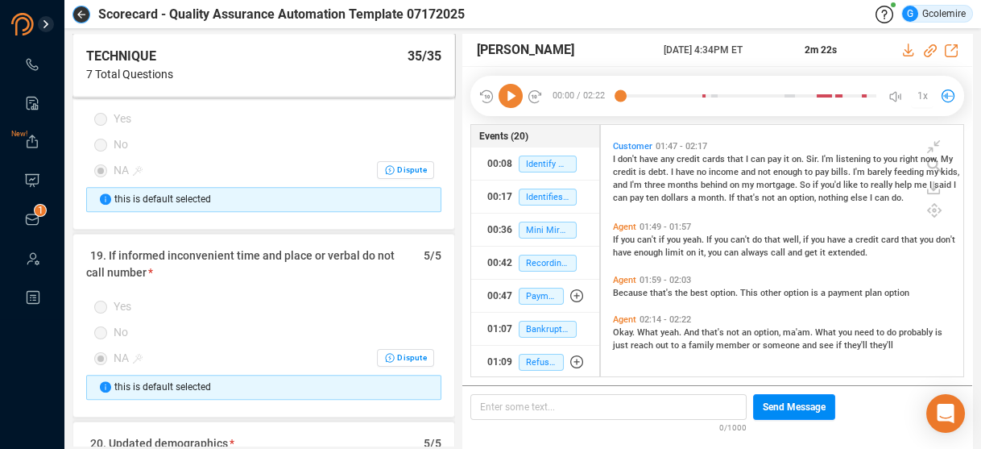
click at [81, 15] on icon "button" at bounding box center [81, 14] width 8 height 8
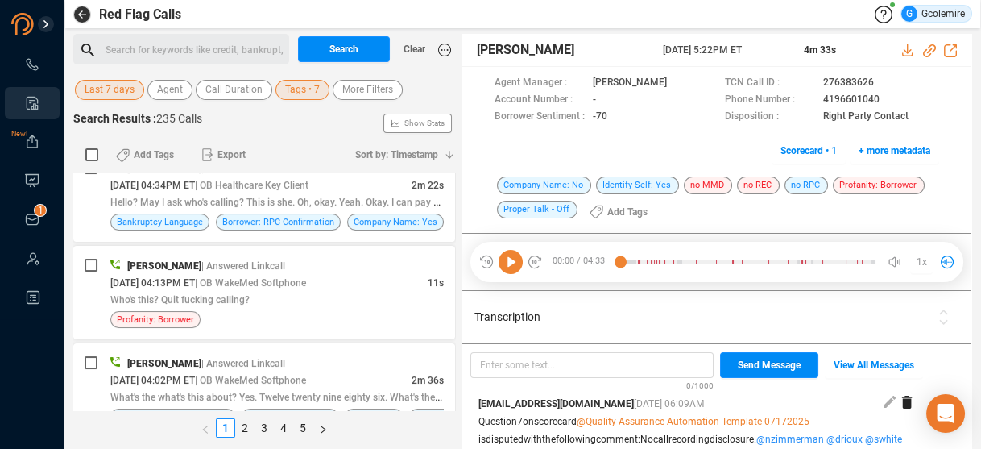
scroll to position [387, 0]
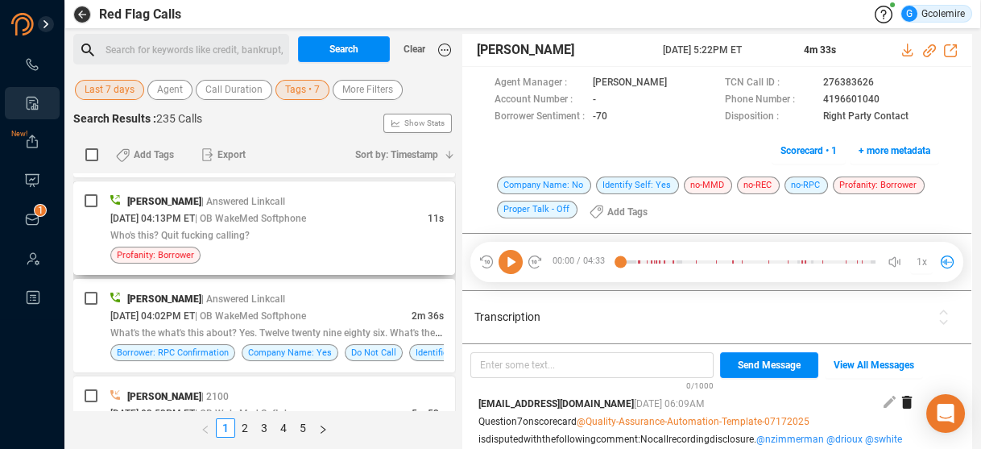
click at [230, 222] on div "[DATE] 04:13PM ET | OB WakeMed Softphone" at bounding box center [268, 217] width 317 height 17
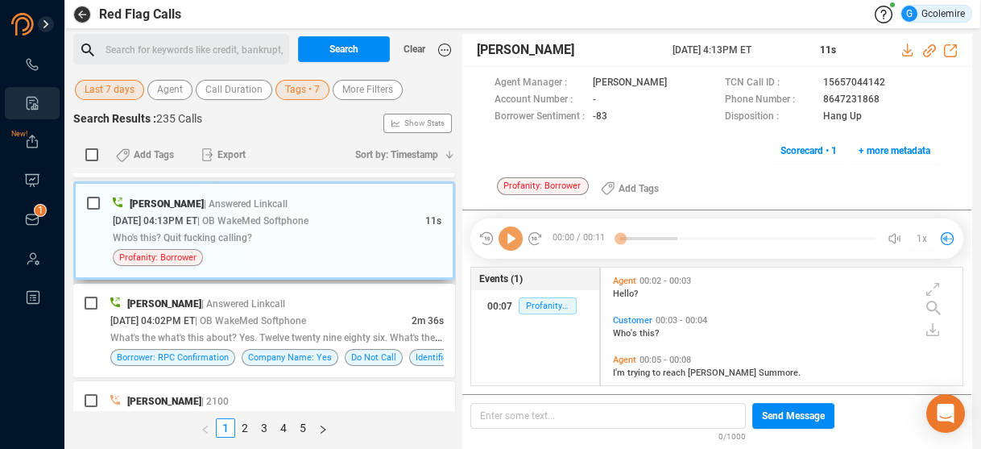
scroll to position [116, 355]
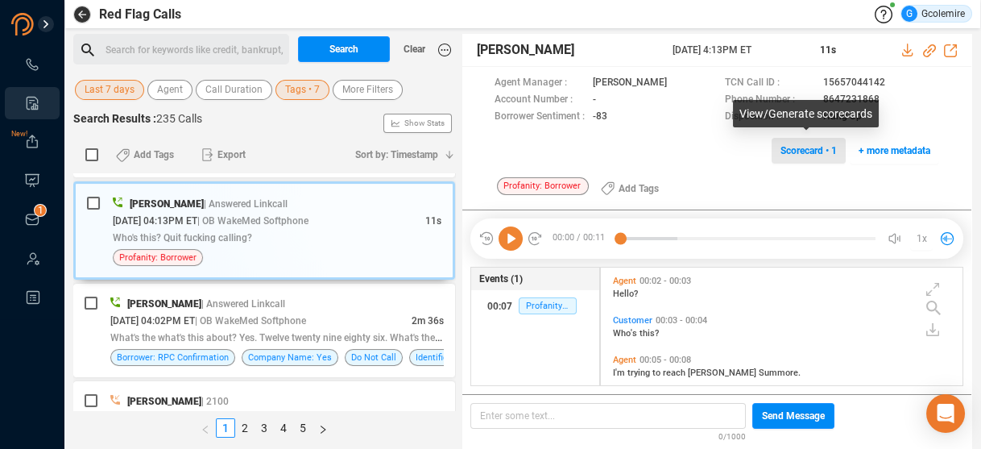
click at [790, 147] on span "Scorecard • 1" at bounding box center [809, 151] width 56 height 26
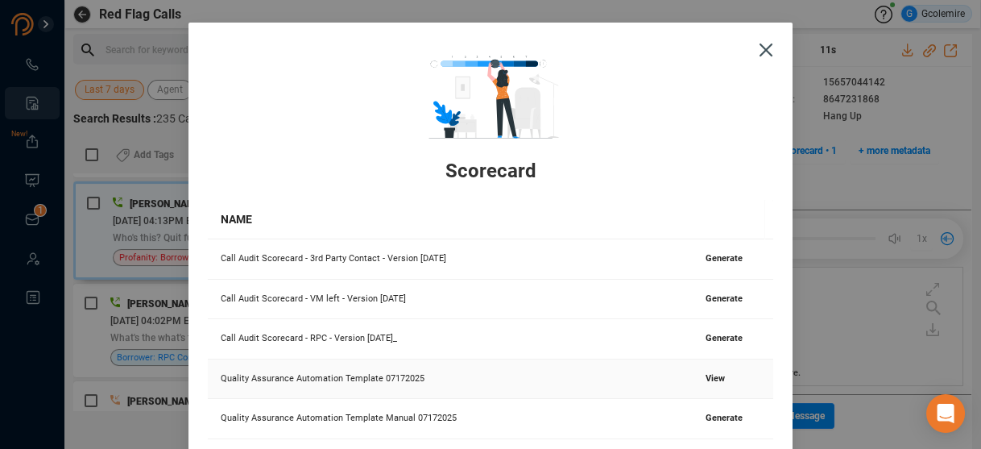
click at [706, 377] on span "View" at bounding box center [715, 378] width 19 height 10
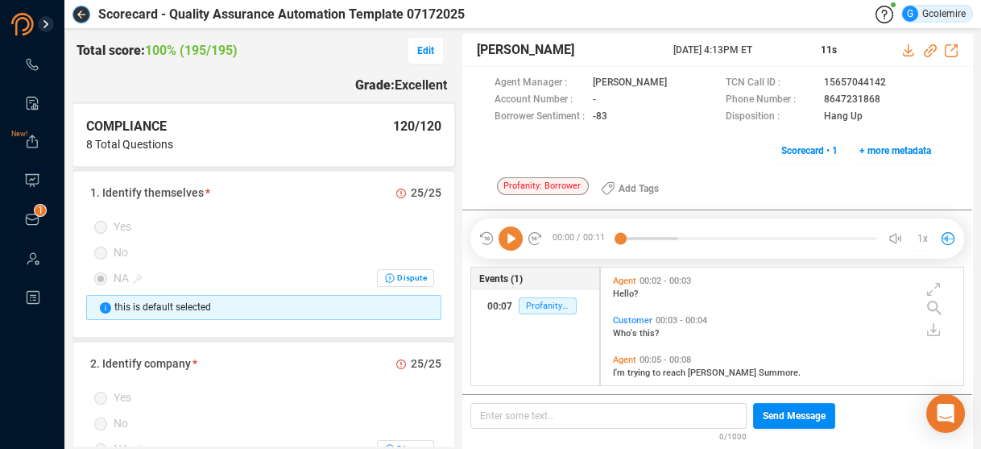
click at [77, 14] on icon "button" at bounding box center [81, 14] width 8 height 8
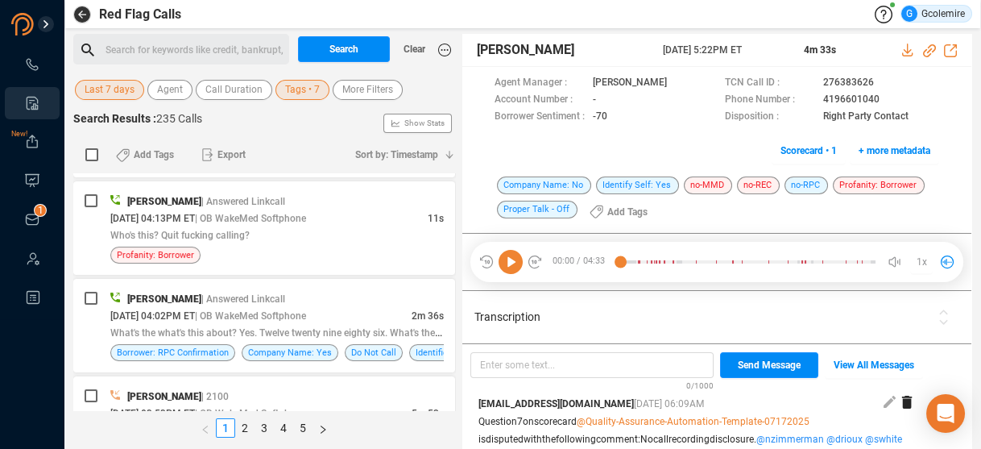
scroll to position [451, 0]
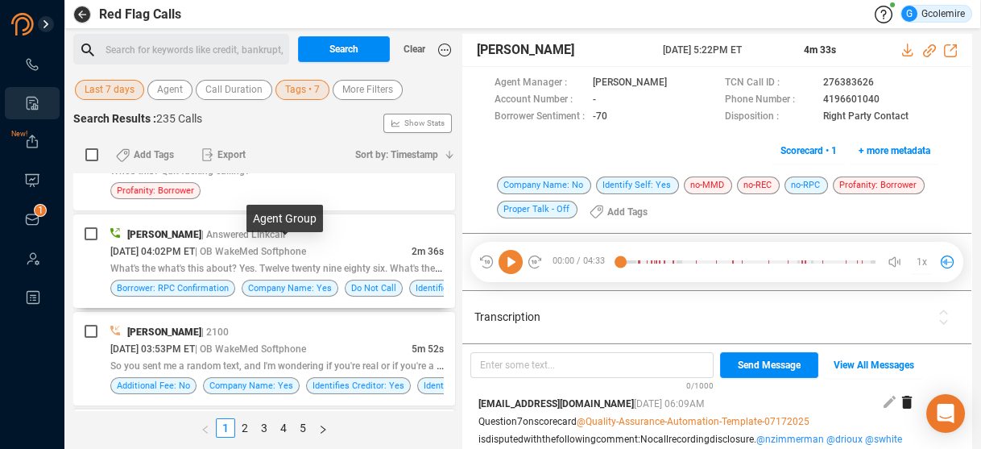
click at [228, 254] on span "| OB WakeMed Softphone" at bounding box center [250, 251] width 111 height 11
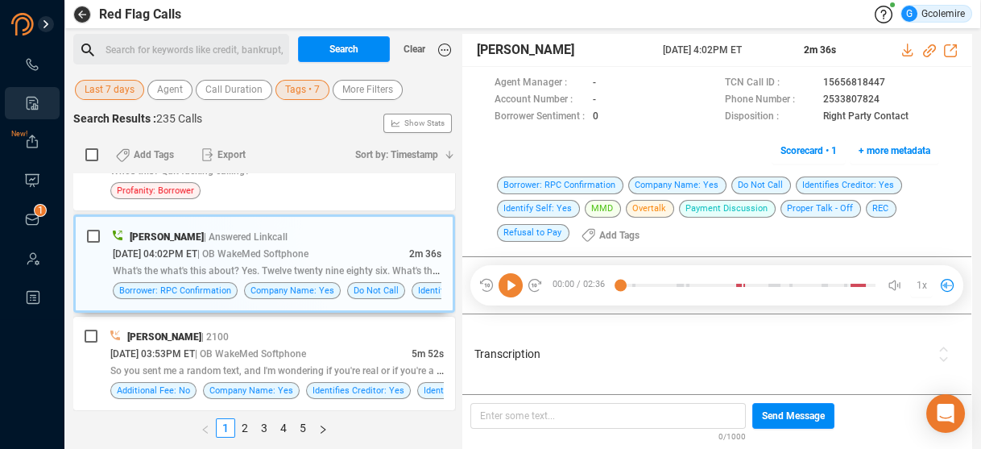
click at [928, 350] on span "Transcription" at bounding box center [702, 354] width 455 height 17
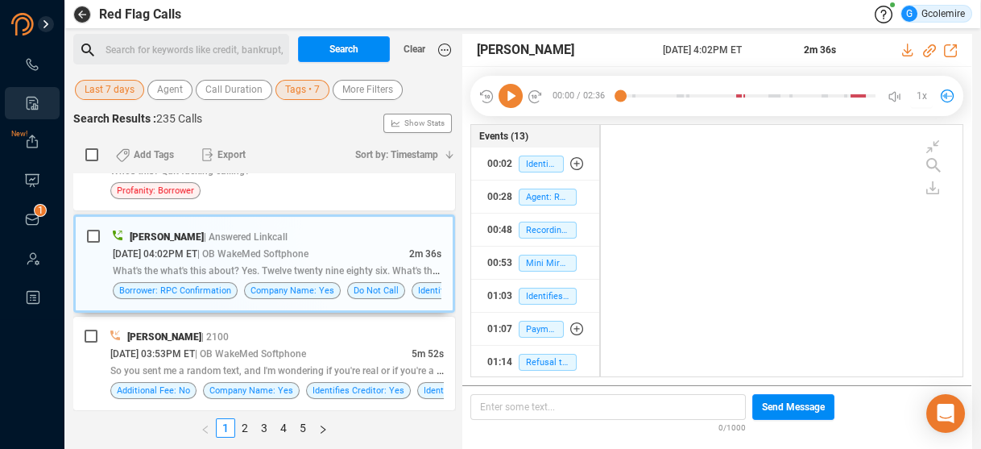
scroll to position [4, 8]
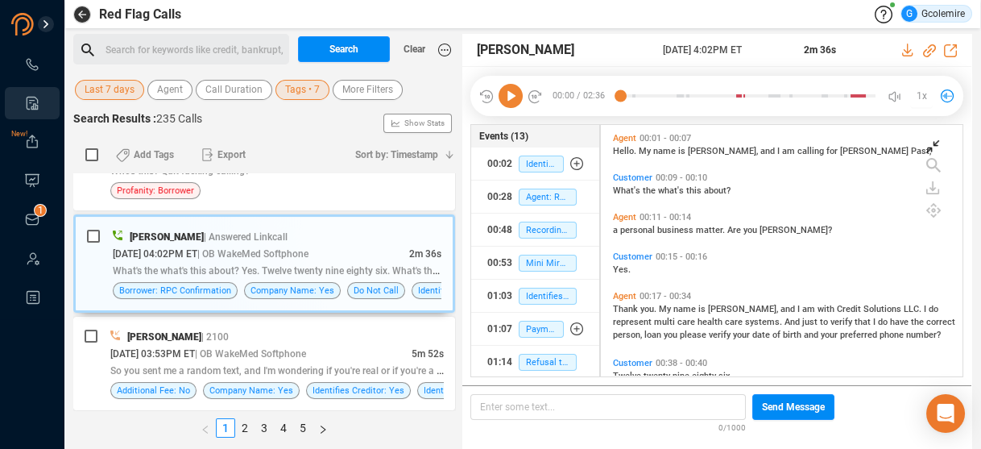
click at [935, 147] on icon at bounding box center [933, 146] width 13 height 13
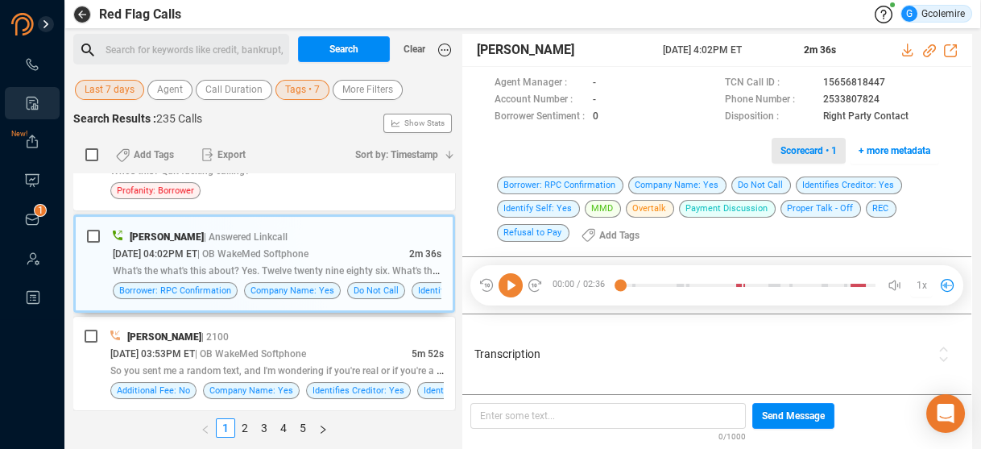
click at [793, 147] on span "Scorecard • 1" at bounding box center [809, 151] width 56 height 26
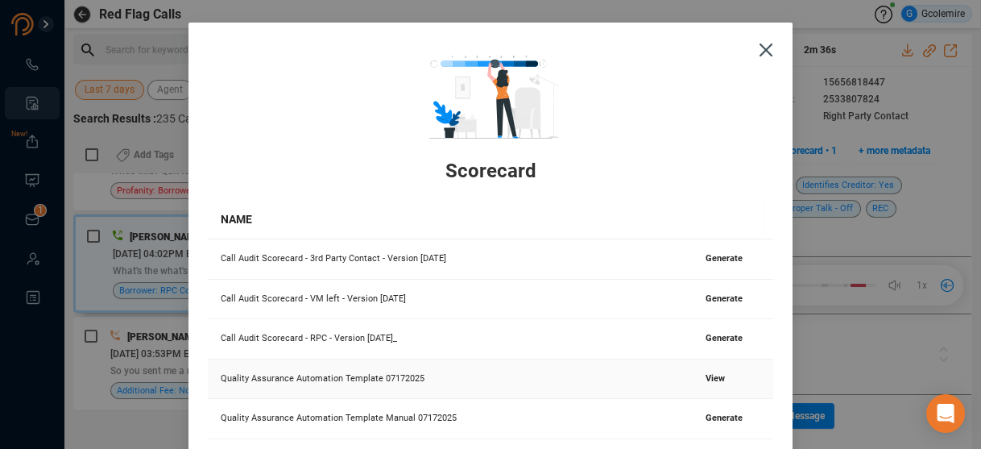
click at [706, 379] on span "View" at bounding box center [715, 378] width 19 height 10
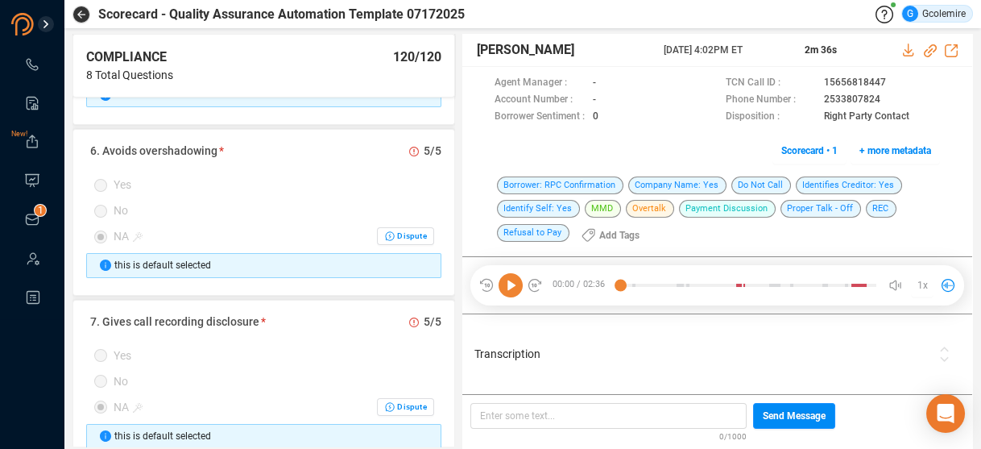
scroll to position [1031, 0]
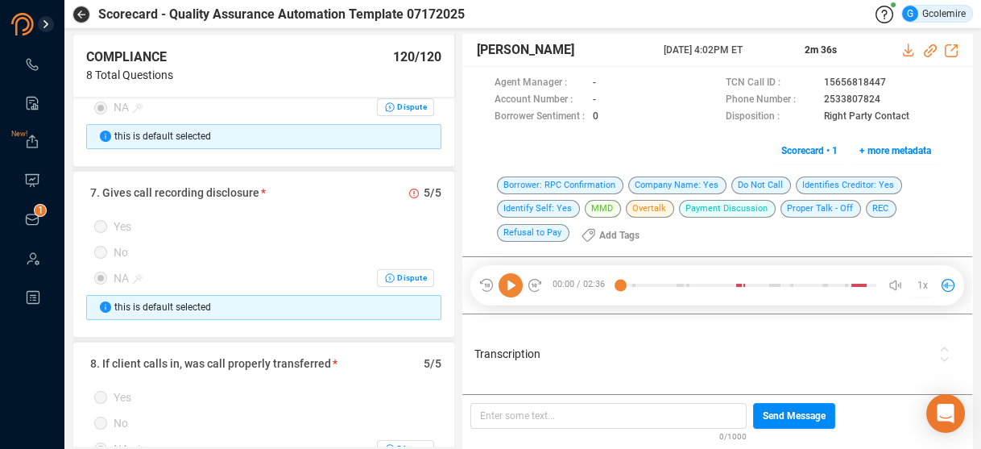
click at [597, 367] on div "Transcription" at bounding box center [703, 354] width 464 height 73
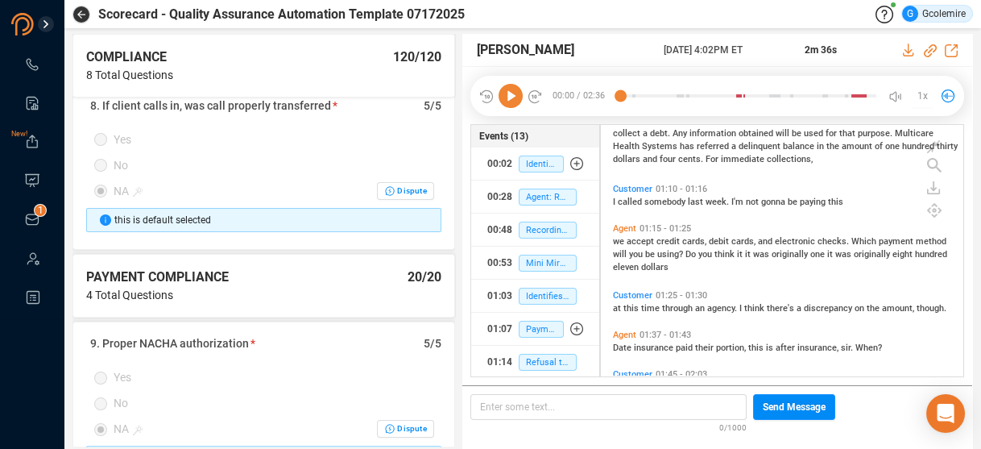
scroll to position [451, 0]
